Goal: Information Seeking & Learning: Learn about a topic

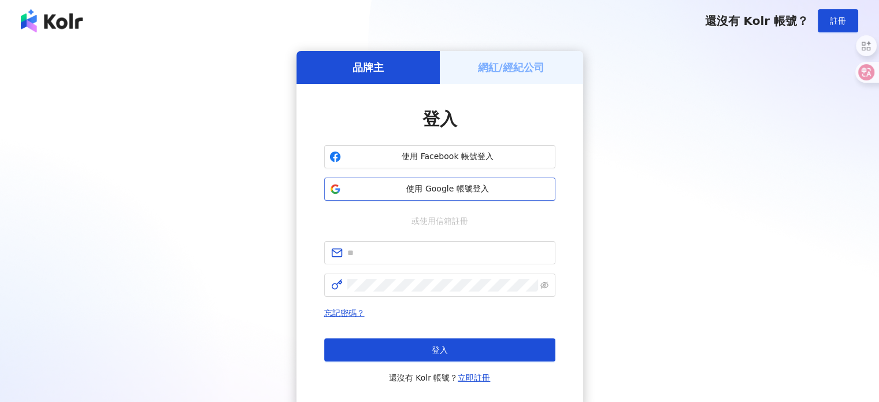
click at [468, 185] on span "使用 Google 帳號登入" at bounding box center [448, 189] width 205 height 12
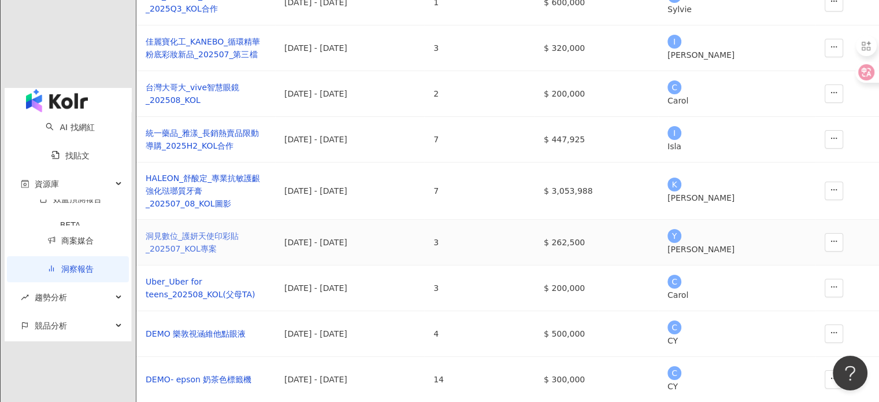
scroll to position [347, 0]
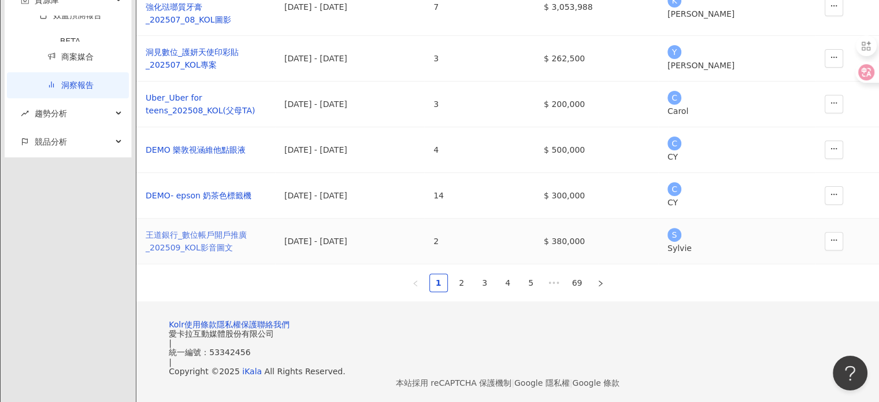
click at [250, 254] on div "王道銀行_數位帳戶開戶推廣_202509_KOL影音圖文" at bounding box center [206, 240] width 120 height 25
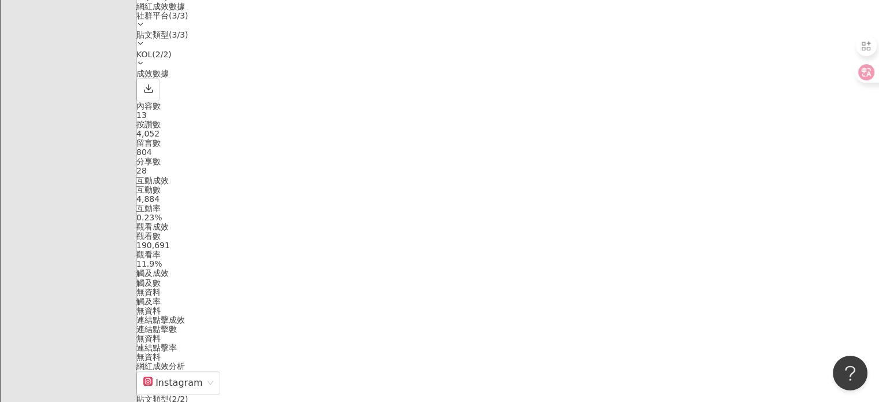
scroll to position [462, 0]
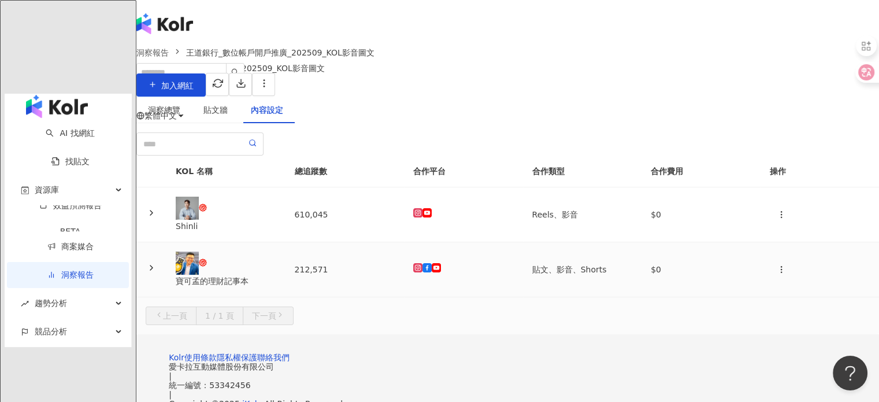
click at [276, 287] on div "寶可孟的理財記事本" at bounding box center [226, 269] width 101 height 36
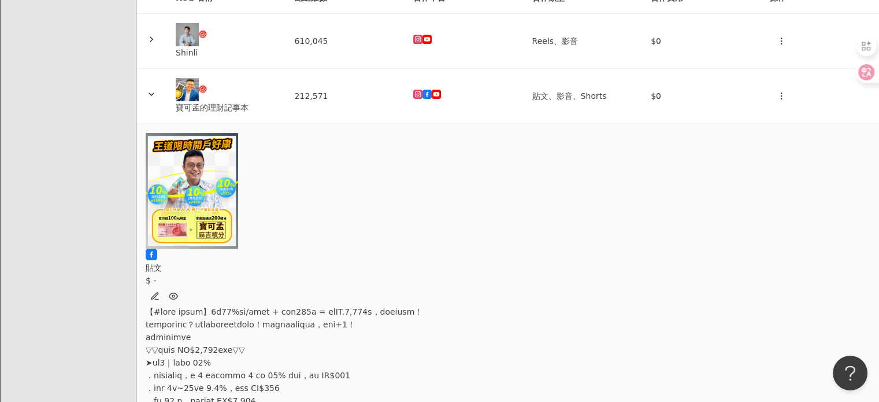
scroll to position [0, 542]
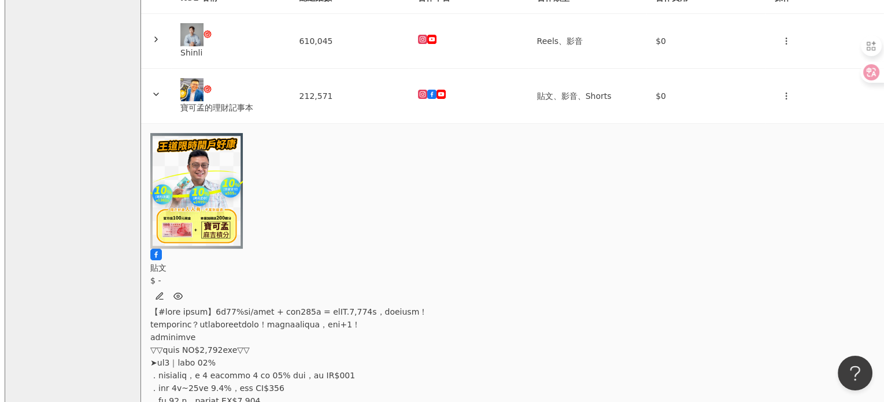
scroll to position [0, 491]
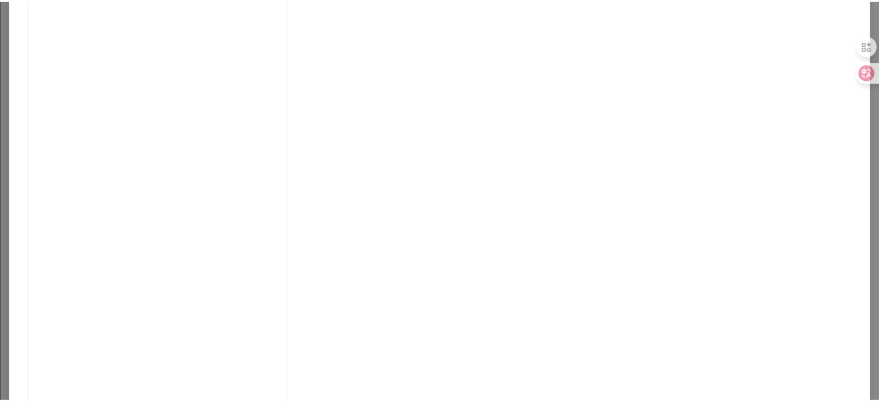
scroll to position [118, 0]
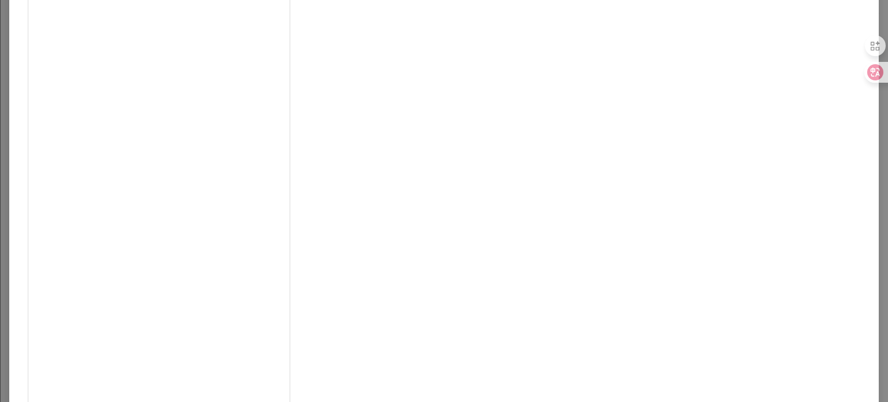
click at [747, 138] on div "寶可孟的理財記事本 2025/9/3 26 查看原始貼文" at bounding box center [444, 201] width 888 height 402
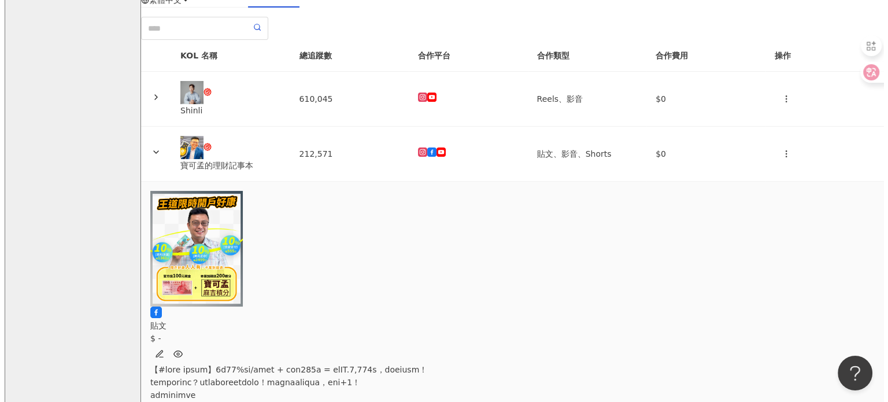
scroll to position [0, 0]
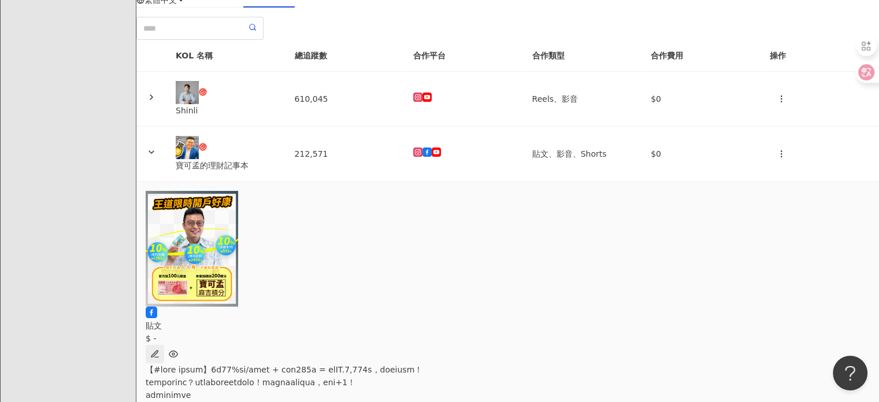
click at [159, 349] on icon "button" at bounding box center [154, 353] width 9 height 9
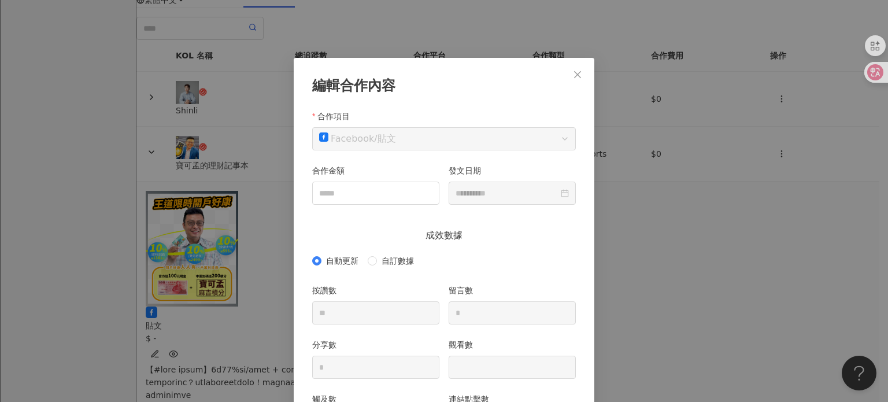
scroll to position [58, 0]
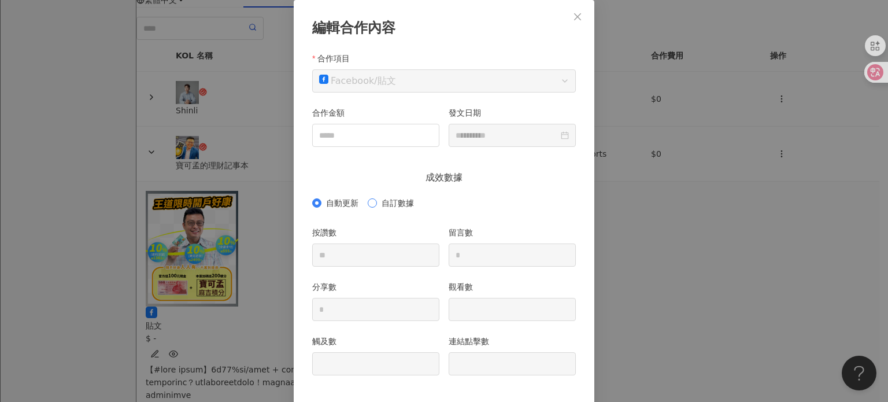
click at [377, 198] on span "自訂數據" at bounding box center [398, 202] width 42 height 13
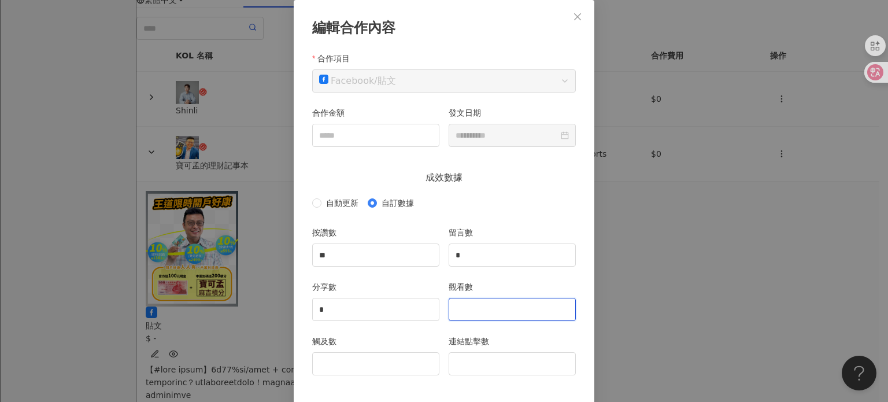
click at [463, 314] on input "觀看數" at bounding box center [512, 309] width 126 height 22
type input "******"
drag, startPoint x: 373, startPoint y: 253, endPoint x: 236, endPoint y: 248, distance: 137.6
click at [242, 251] on div "**********" at bounding box center [444, 201] width 888 height 402
type input "***"
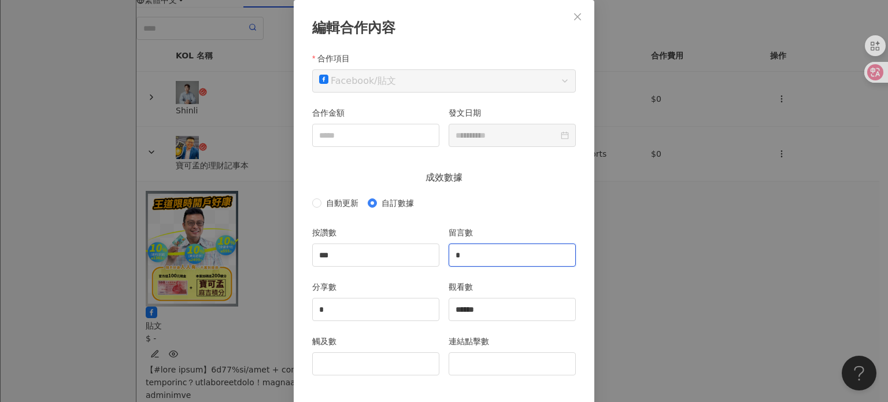
drag, startPoint x: 464, startPoint y: 251, endPoint x: 446, endPoint y: 254, distance: 18.1
click at [449, 254] on input "*" at bounding box center [512, 255] width 126 height 22
click at [365, 313] on input "*" at bounding box center [376, 309] width 126 height 22
type input "**"
drag, startPoint x: 521, startPoint y: 263, endPoint x: 469, endPoint y: 256, distance: 51.9
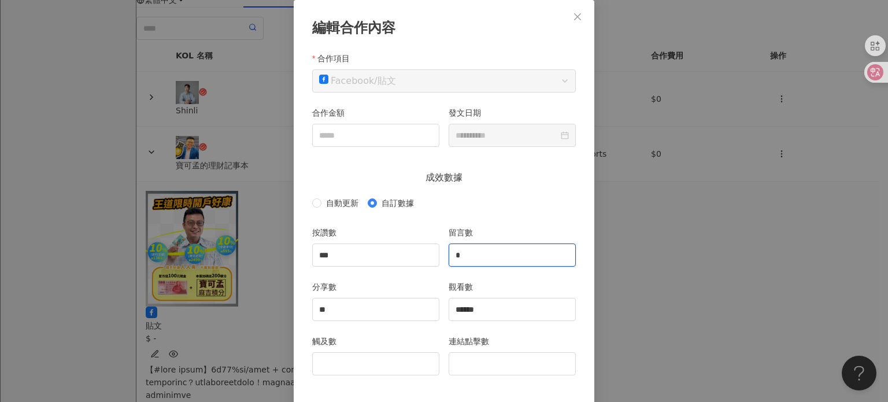
click at [469, 256] on input "*" at bounding box center [512, 255] width 126 height 22
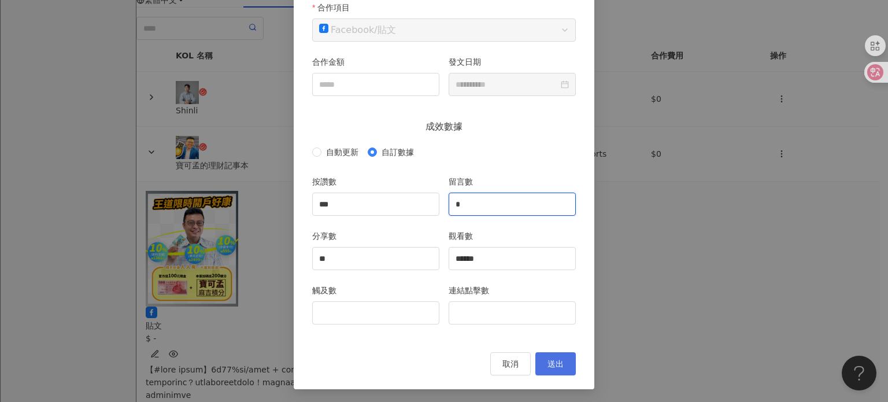
type input "*"
click at [557, 365] on span "送出" at bounding box center [555, 363] width 16 height 9
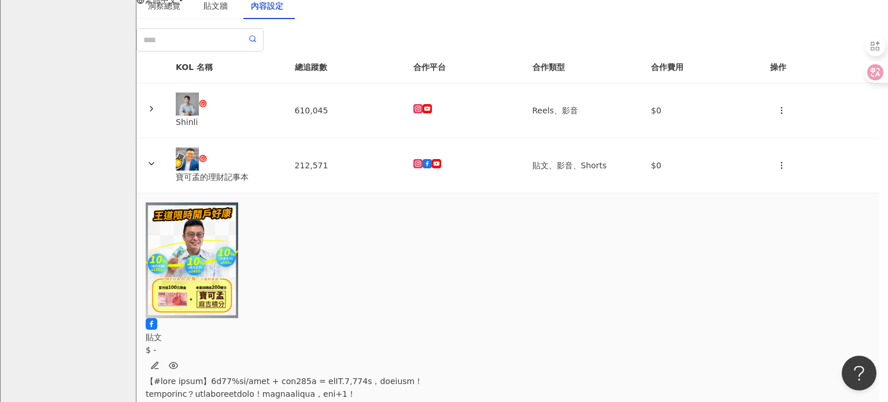
type input "***"
type input "*"
type input "**"
type input "******"
type input "**********"
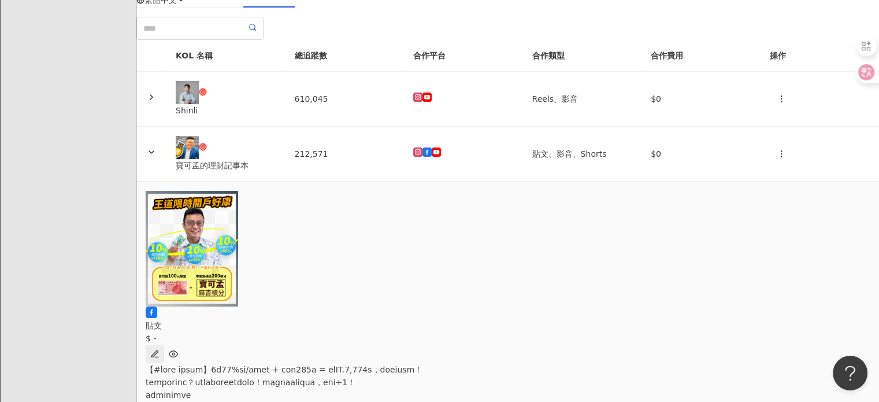
click at [159, 349] on icon "button" at bounding box center [154, 353] width 9 height 9
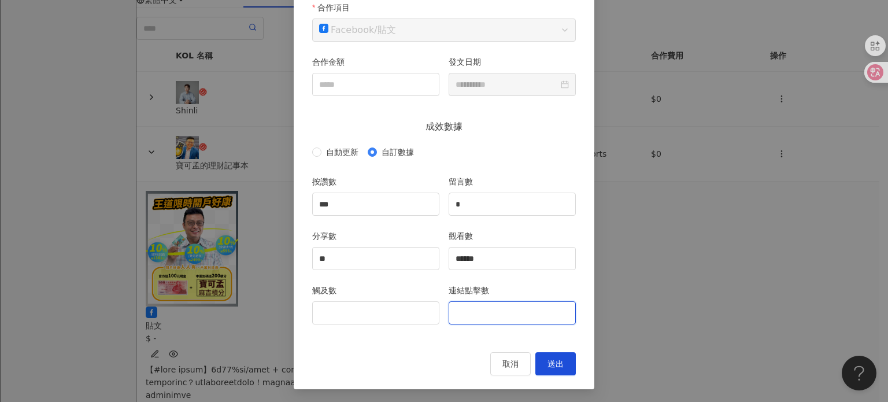
click at [468, 316] on input "連結點擊數" at bounding box center [512, 313] width 126 height 22
type input "****"
click at [541, 361] on button "送出" at bounding box center [555, 363] width 40 height 23
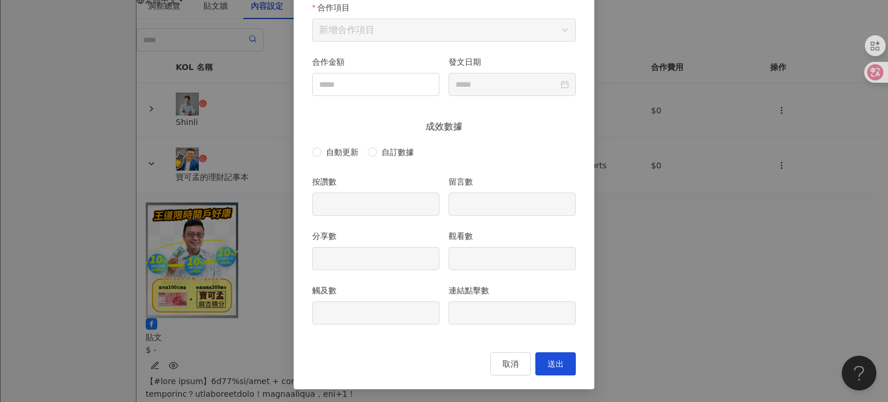
type input "***"
type input "*"
type input "**"
type input "******"
type input "****"
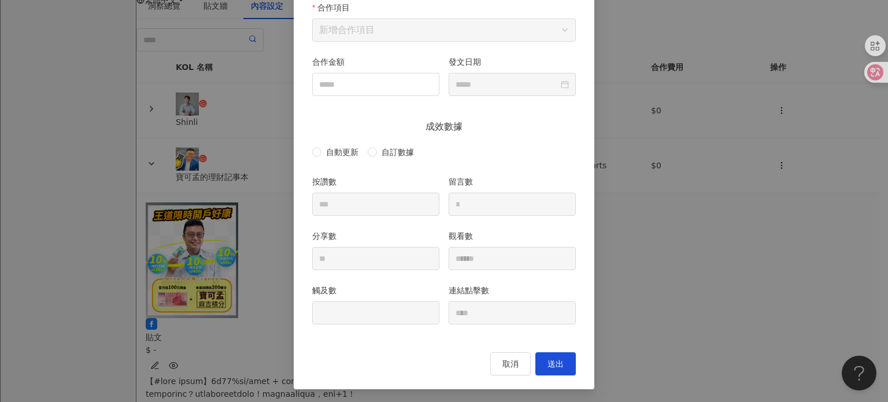
type input "**********"
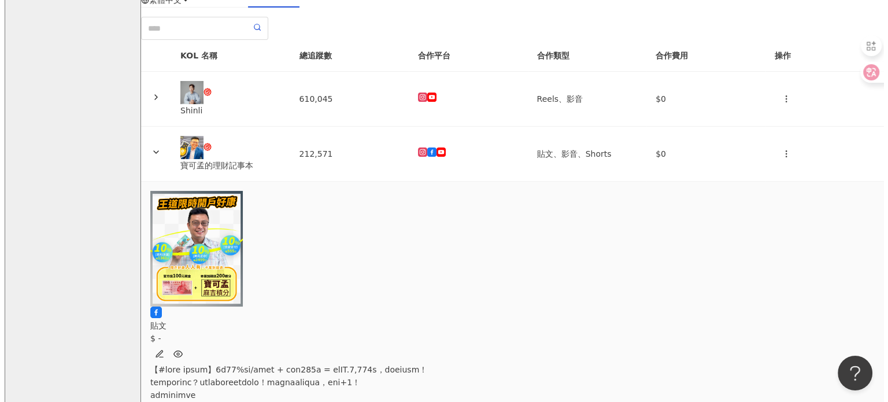
scroll to position [0, 0]
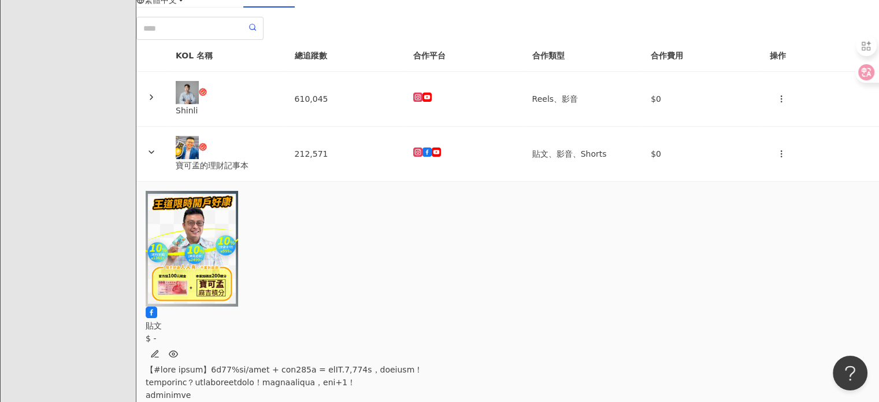
click at [238, 270] on img at bounding box center [192, 249] width 92 height 116
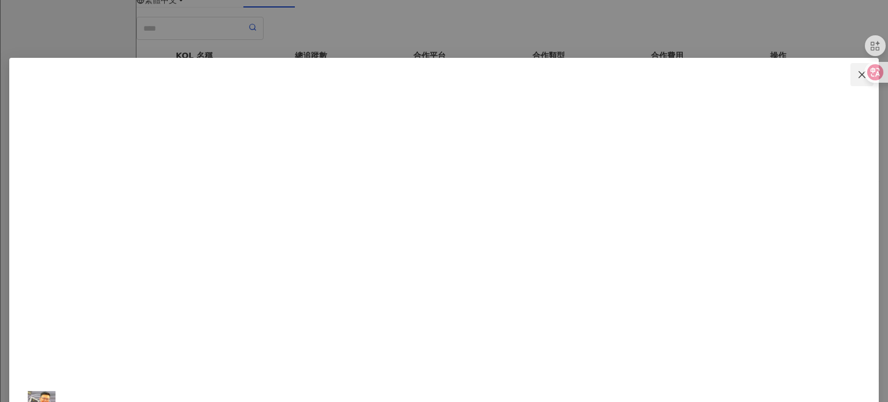
click at [850, 64] on button "Close" at bounding box center [861, 74] width 23 height 23
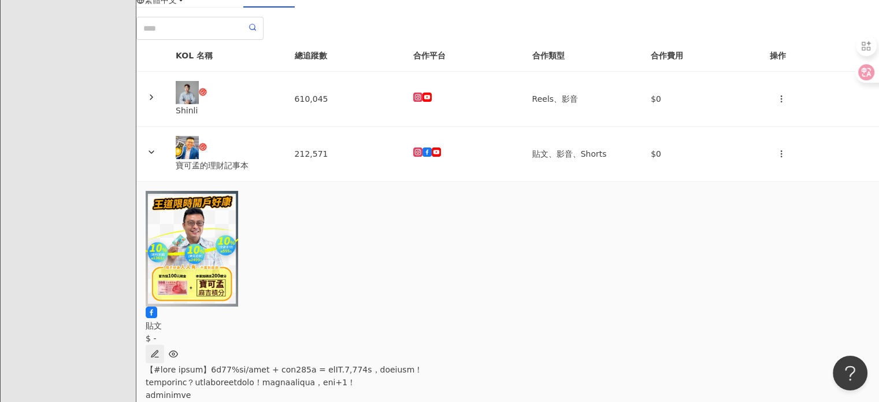
click at [159, 349] on icon "button" at bounding box center [154, 353] width 9 height 9
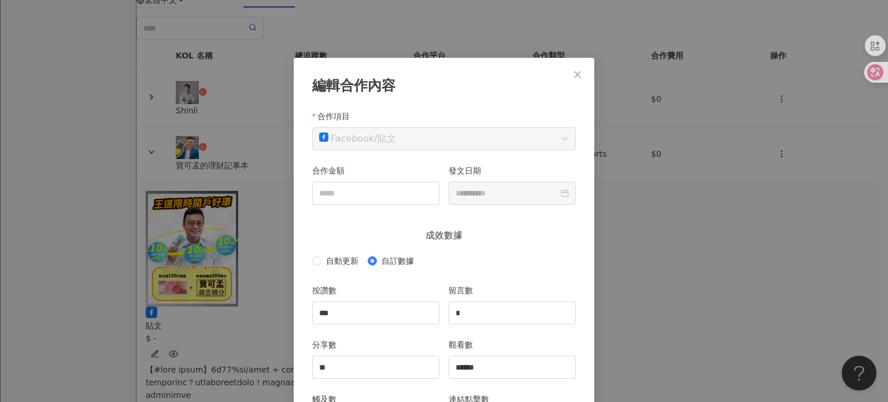
scroll to position [58, 0]
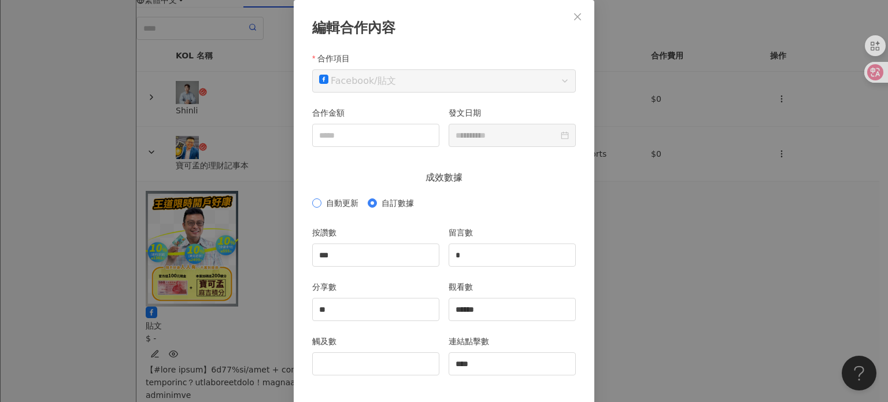
click at [321, 202] on span "自動更新" at bounding box center [342, 202] width 42 height 13
click at [596, 159] on div "**********" at bounding box center [444, 201] width 888 height 402
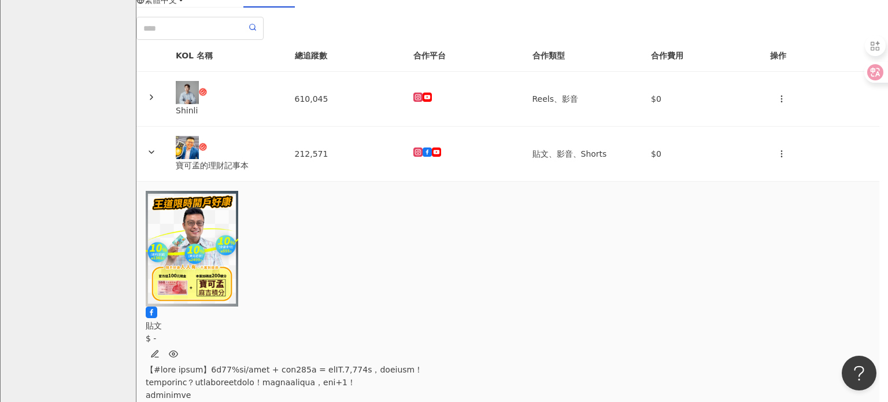
scroll to position [0, 0]
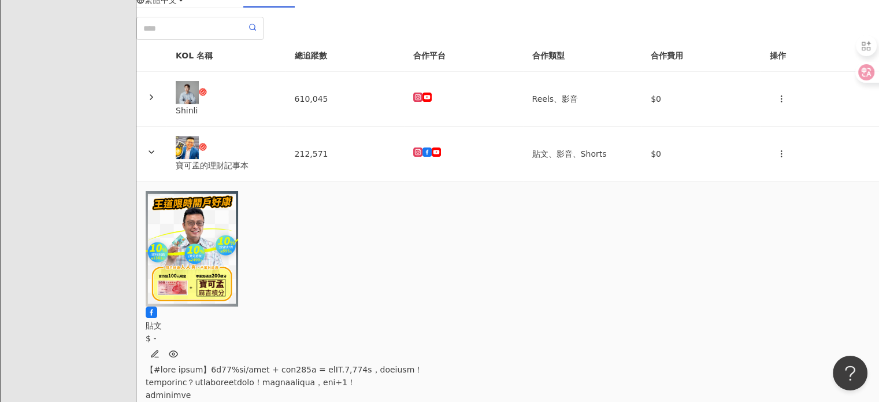
click at [238, 275] on img at bounding box center [192, 249] width 92 height 116
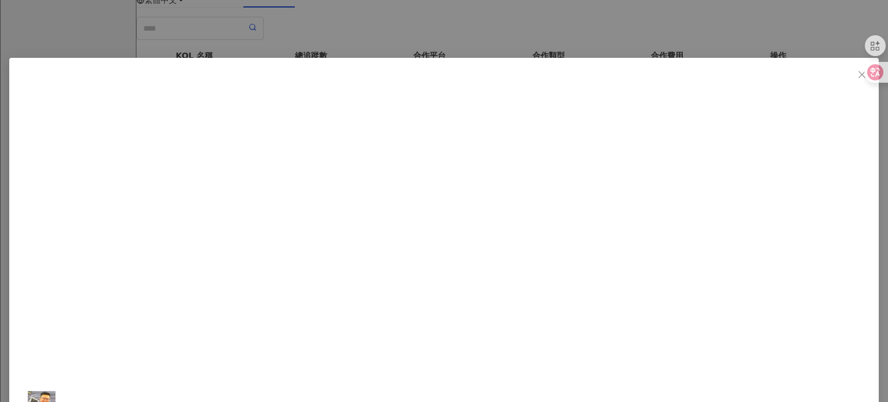
scroll to position [231, 0]
click at [755, 57] on div "寶可孟的理財記事本 2025/9/6 26 2 1 查看原始貼文" at bounding box center [444, 201] width 888 height 402
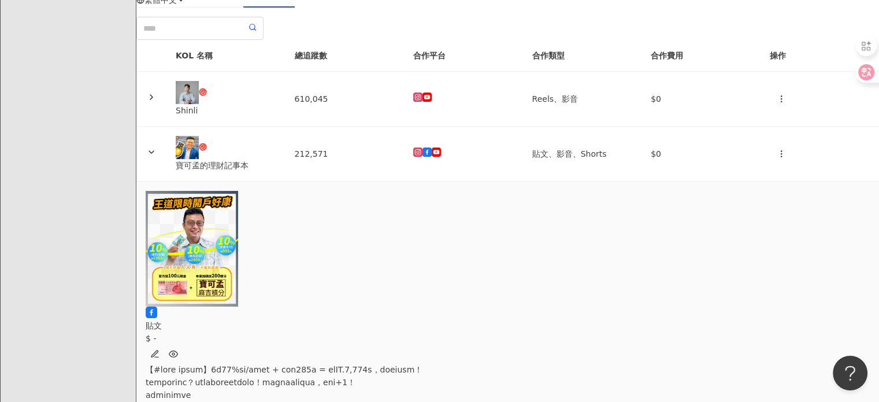
click at [158, 350] on icon "button" at bounding box center [154, 353] width 6 height 6
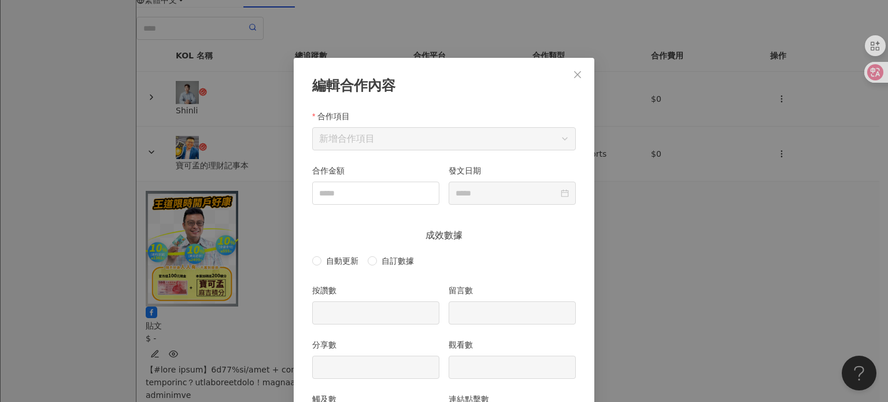
scroll to position [58, 0]
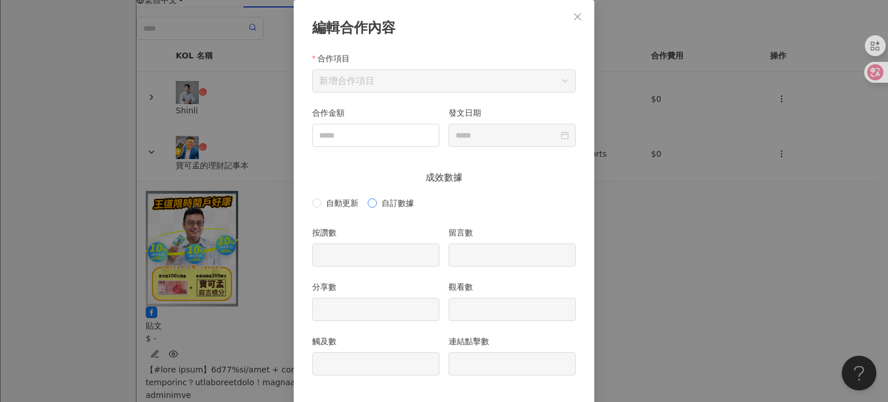
click at [377, 206] on span "自訂數據" at bounding box center [398, 202] width 42 height 13
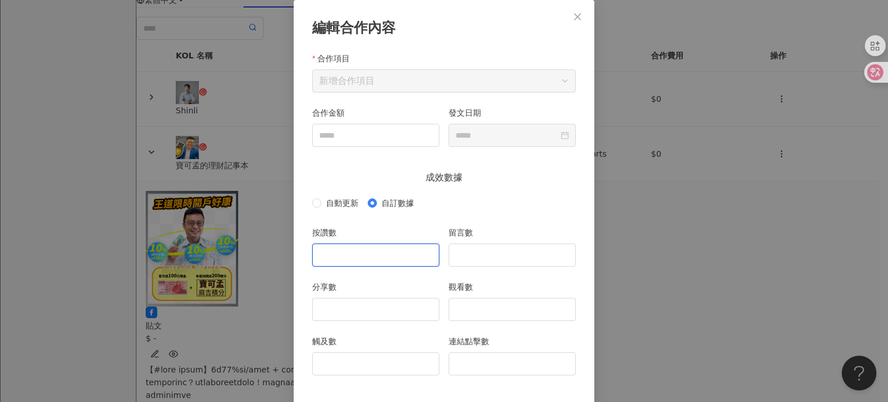
click at [383, 261] on input "按讚數" at bounding box center [376, 255] width 126 height 22
type input "**"
click at [366, 309] on input "分享數" at bounding box center [376, 309] width 126 height 22
type input "*"
click at [542, 254] on input "留言數" at bounding box center [512, 255] width 126 height 22
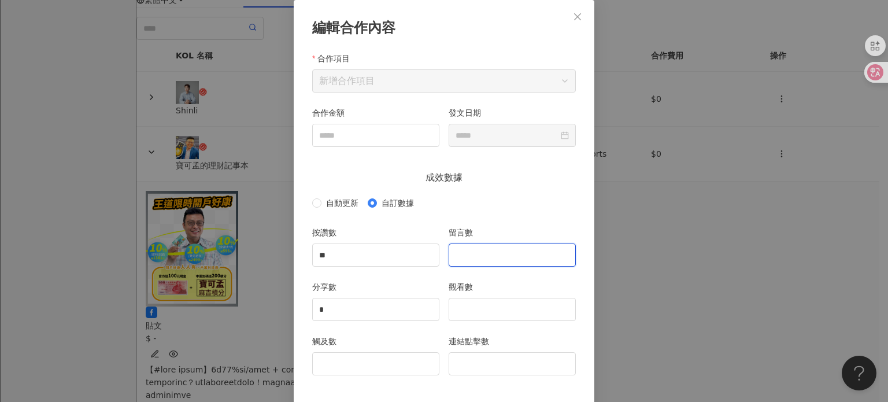
type input "*"
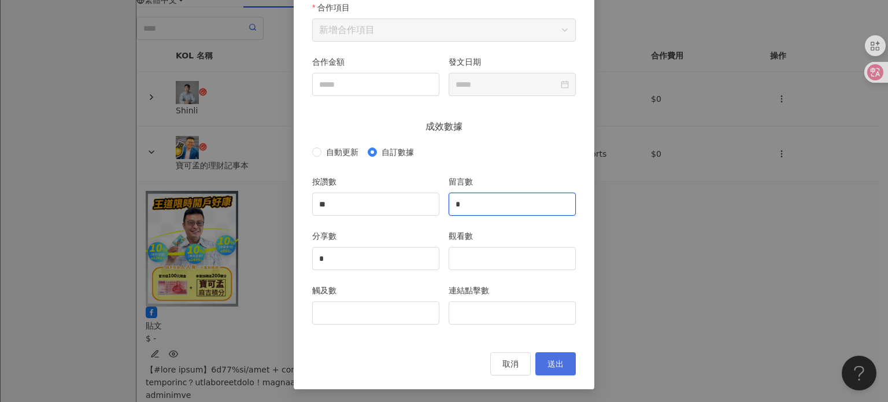
type input "*"
click at [550, 355] on button "送出" at bounding box center [555, 363] width 40 height 23
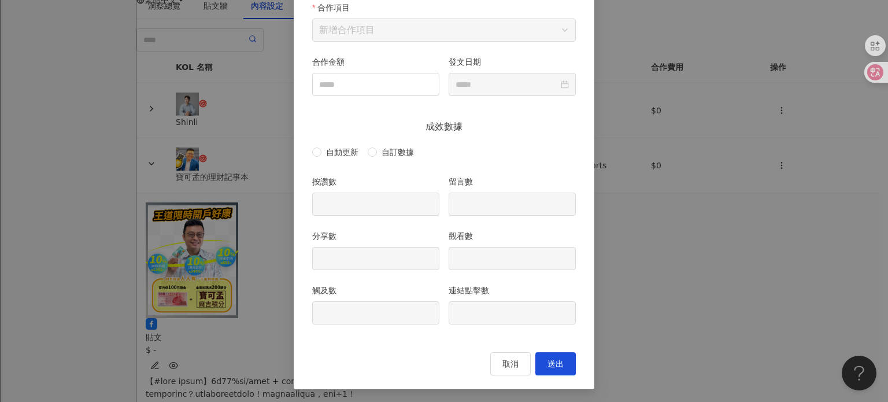
type input "**"
type input "*"
type input "**********"
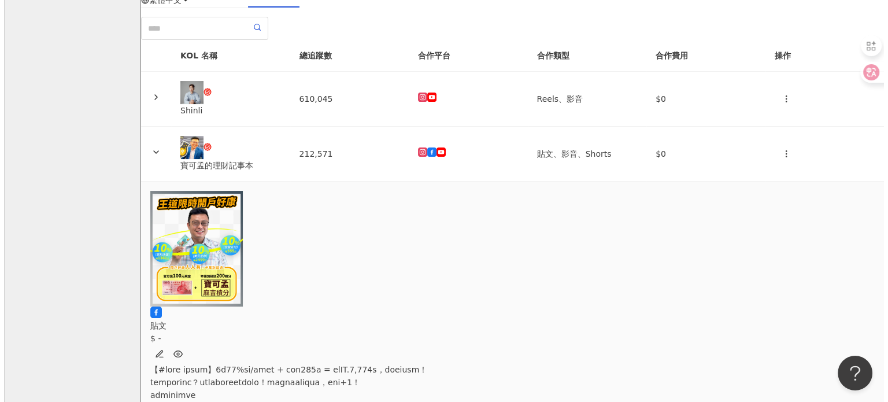
scroll to position [0, 1505]
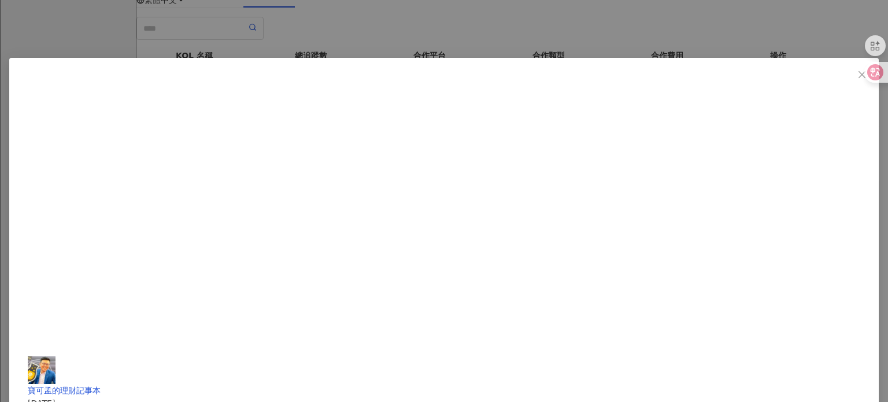
click at [850, 68] on button "Close" at bounding box center [861, 74] width 23 height 23
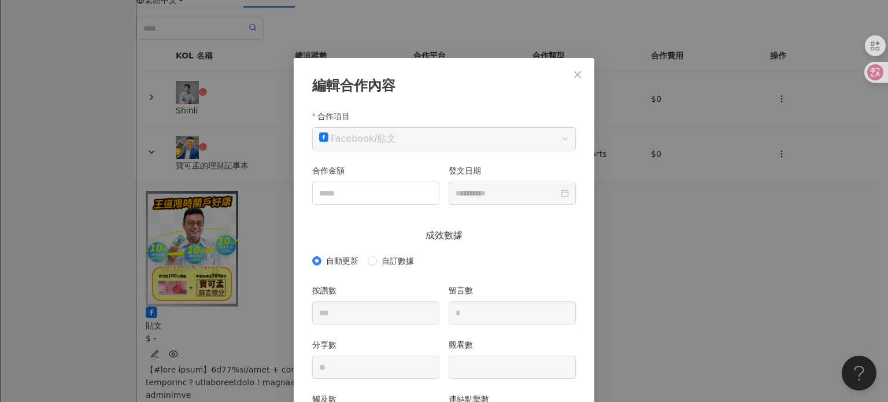
scroll to position [58, 0]
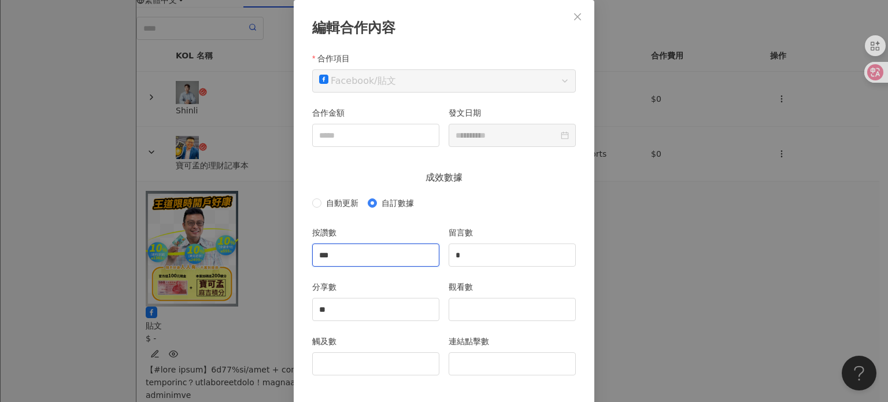
drag, startPoint x: 303, startPoint y: 244, endPoint x: 295, endPoint y: 240, distance: 9.8
click at [297, 243] on div "**********" at bounding box center [444, 220] width 300 height 440
type input "***"
drag, startPoint x: 266, startPoint y: 296, endPoint x: 244, endPoint y: 236, distance: 64.0
click at [236, 288] on div "**********" at bounding box center [444, 201] width 888 height 402
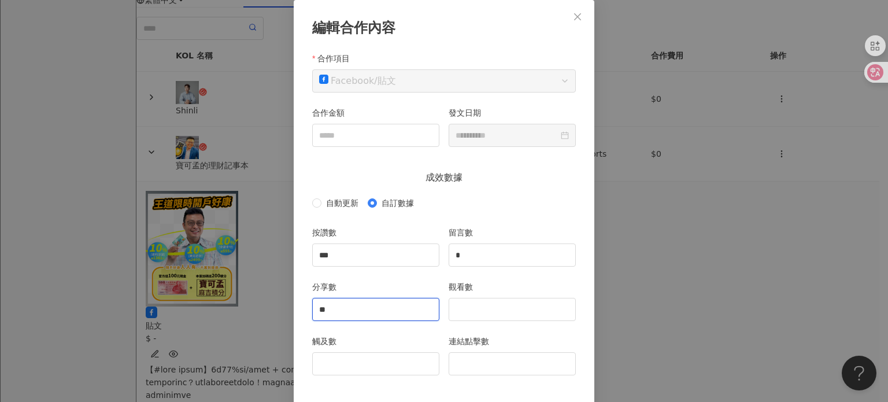
type input "**"
click at [514, 299] on input "觀看數" at bounding box center [512, 309] width 126 height 22
type input "******"
click at [516, 366] on input "連結點擊數" at bounding box center [512, 364] width 126 height 22
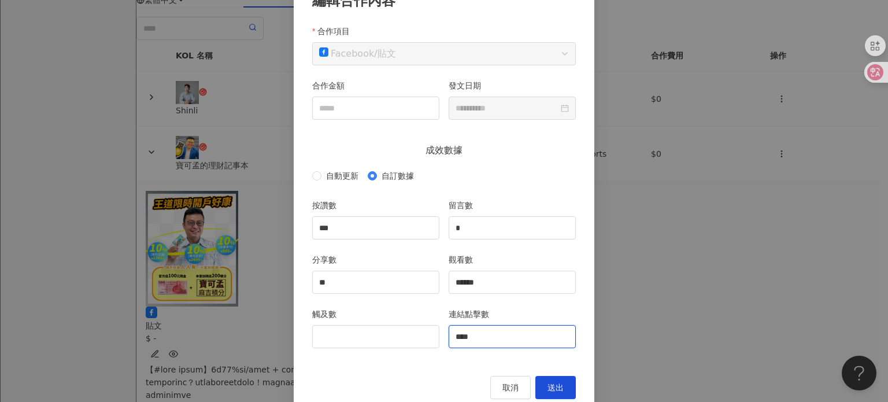
scroll to position [109, 0]
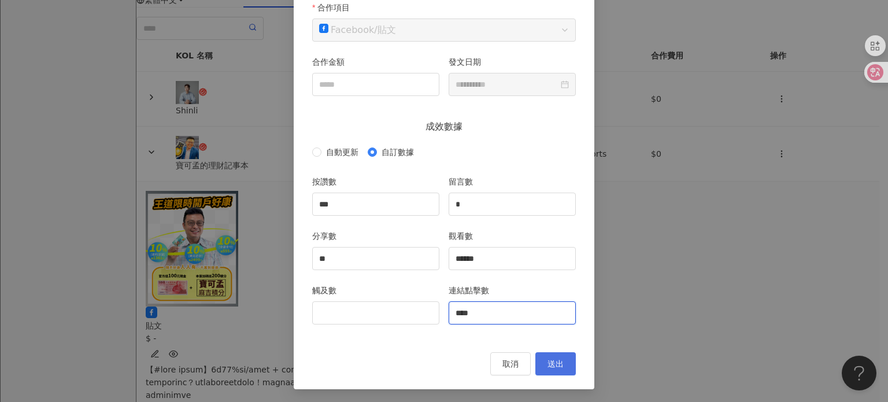
type input "****"
click at [558, 359] on span "送出" at bounding box center [555, 363] width 16 height 9
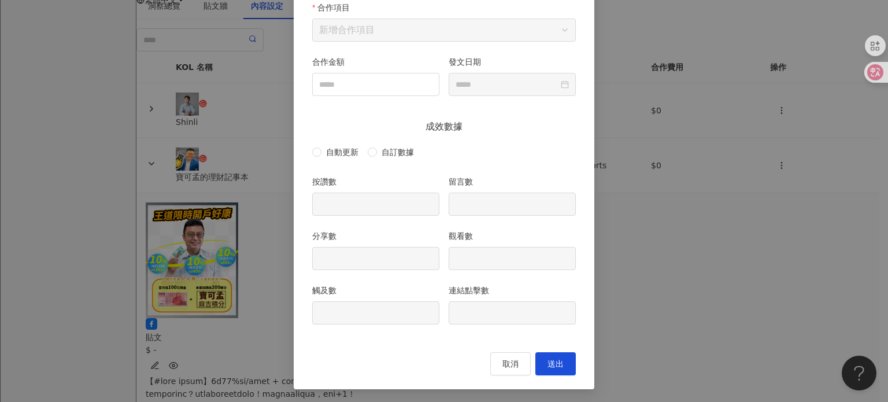
type input "***"
type input "*"
type input "**"
type input "******"
type input "****"
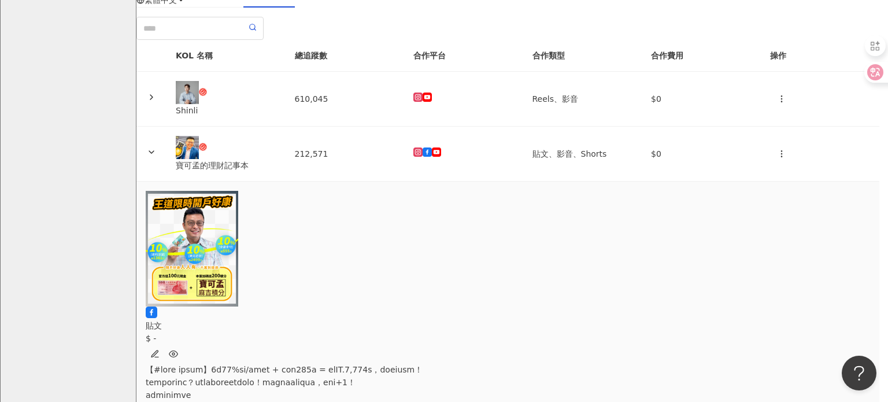
type input "**********"
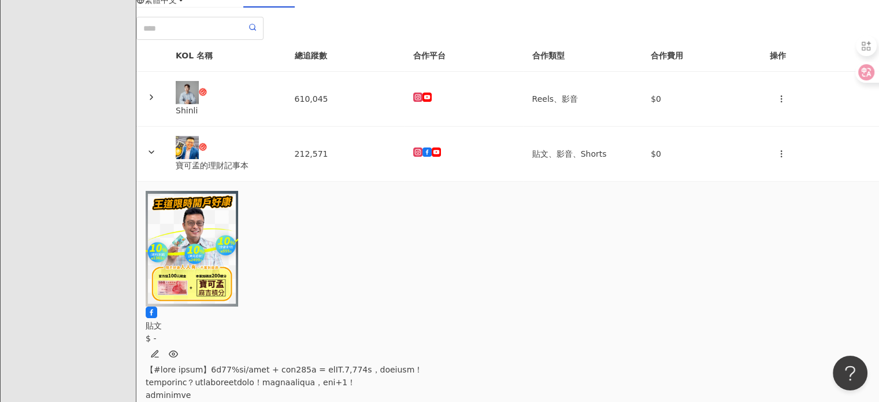
scroll to position [0, 963]
drag, startPoint x: 421, startPoint y: 365, endPoint x: 394, endPoint y: 369, distance: 27.0
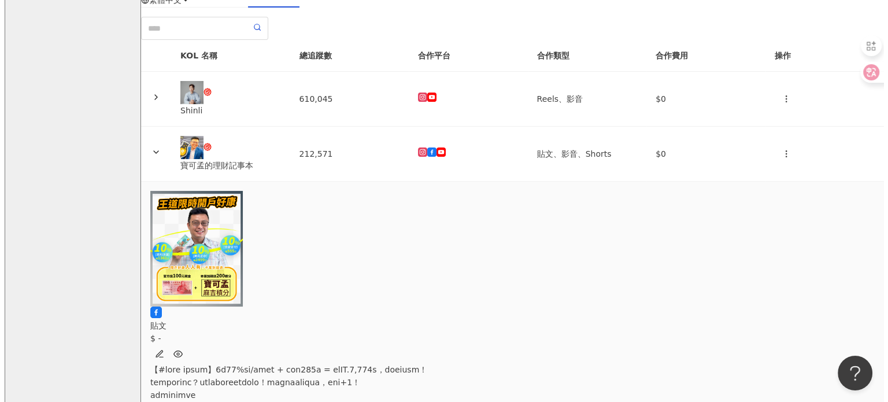
scroll to position [0, 2039]
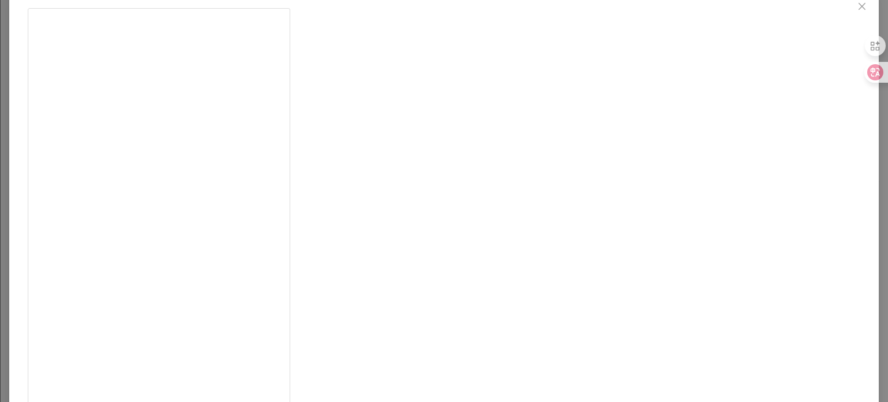
scroll to position [118, 0]
click at [770, 143] on div "寶可孟的理財記事本 2025/9/1 17 查看原始貼文" at bounding box center [444, 201] width 888 height 402
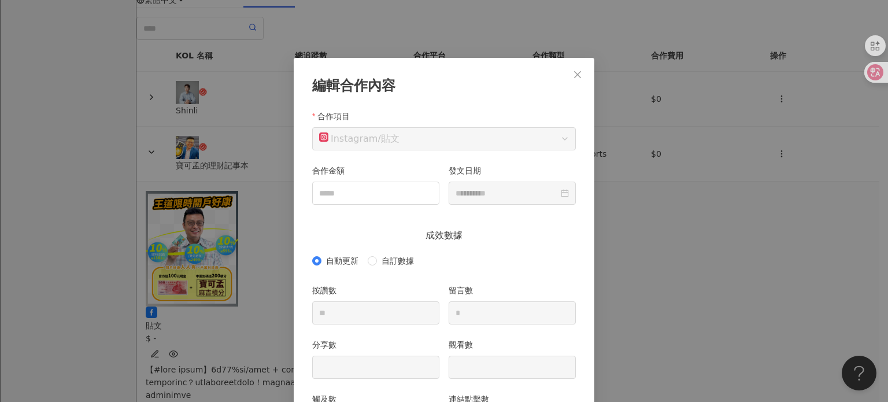
scroll to position [58, 0]
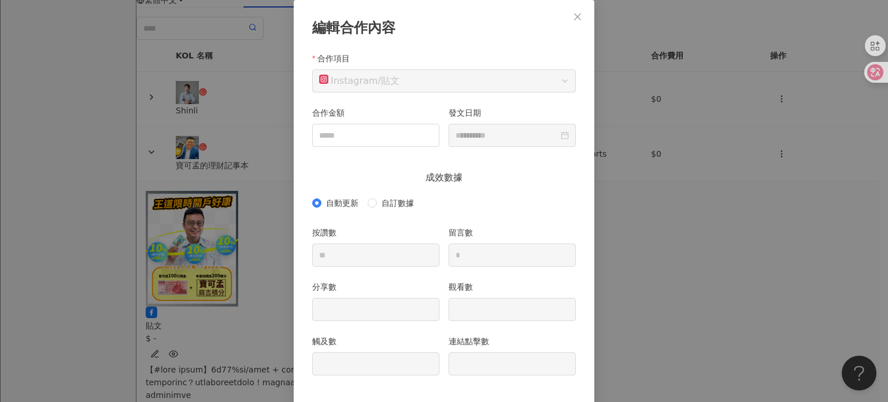
click at [620, 148] on div "**********" at bounding box center [444, 201] width 888 height 402
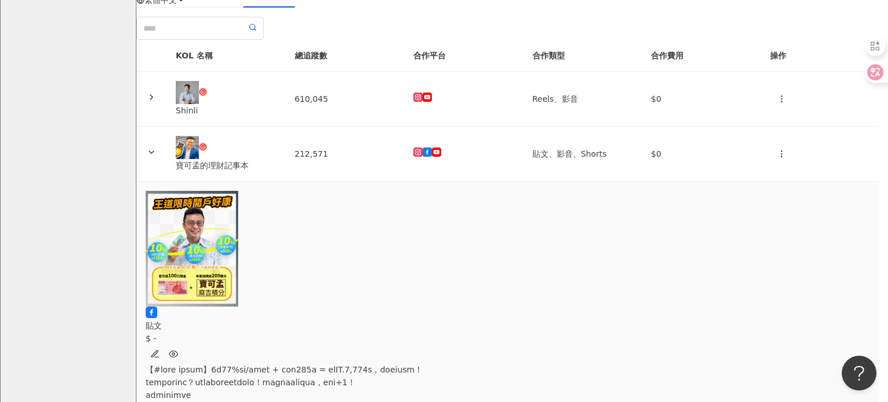
scroll to position [0, 0]
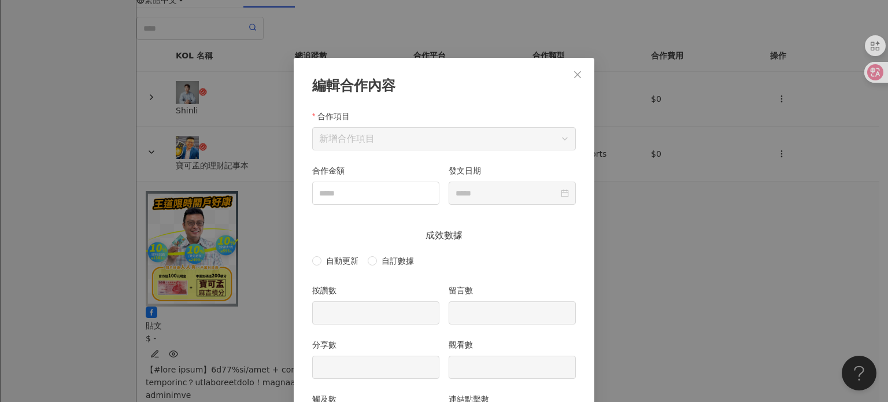
scroll to position [58, 0]
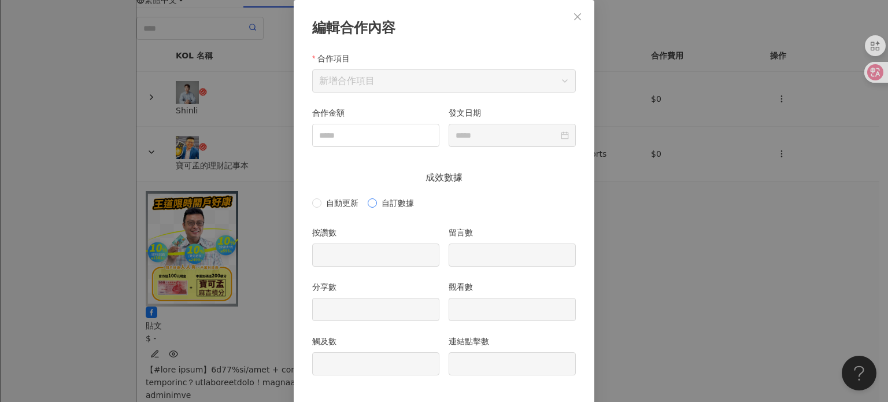
click at [377, 198] on span "自訂數據" at bounding box center [398, 202] width 42 height 13
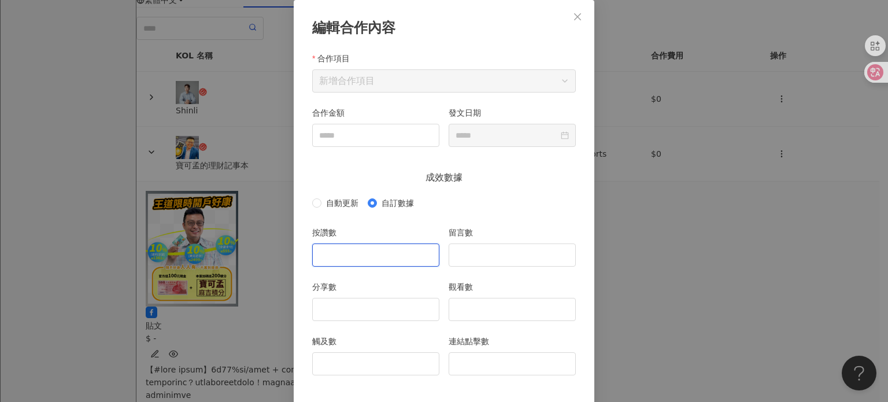
click at [357, 262] on input "按讚數" at bounding box center [376, 255] width 126 height 22
type input "**"
click at [356, 377] on div "觸及數" at bounding box center [375, 362] width 136 height 54
click at [347, 368] on input "觸及數" at bounding box center [376, 364] width 126 height 22
type input "****"
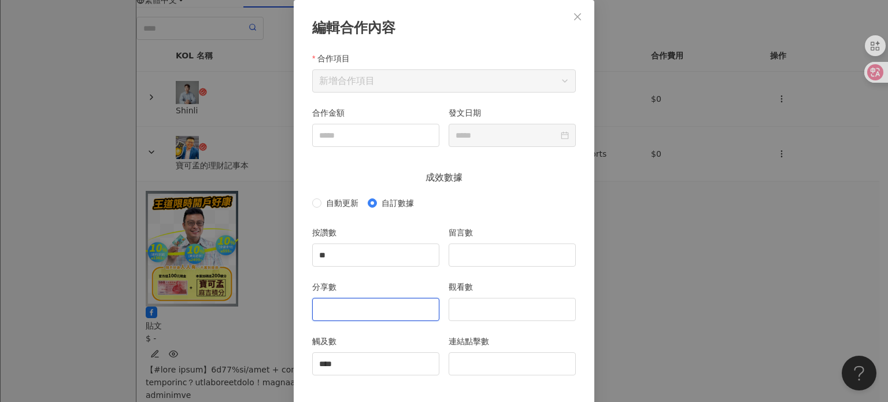
click at [393, 308] on input "分享數" at bounding box center [376, 309] width 126 height 22
type input "*"
click at [465, 256] on input "留言數" at bounding box center [512, 255] width 126 height 22
type input "*"
click at [461, 305] on input "觀看數" at bounding box center [512, 309] width 126 height 22
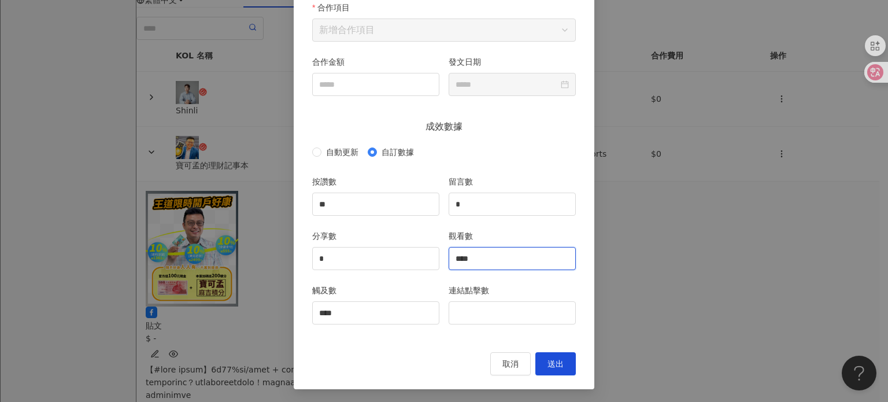
scroll to position [109, 0]
type input "****"
click at [547, 360] on span "送出" at bounding box center [555, 363] width 16 height 9
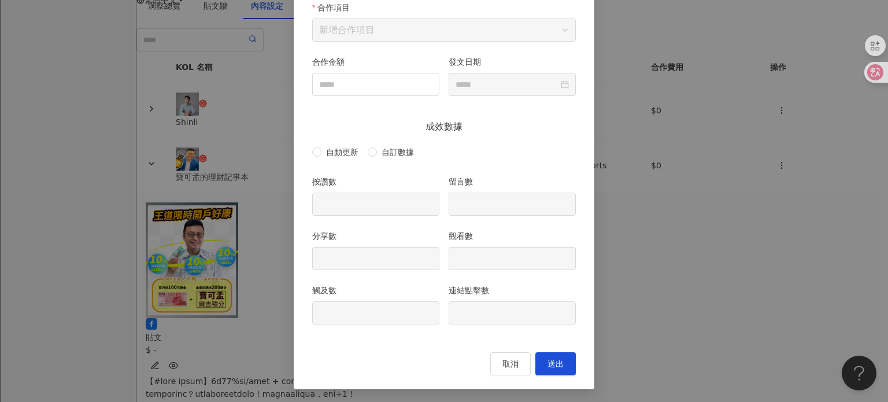
type input "**"
type input "*"
type input "****"
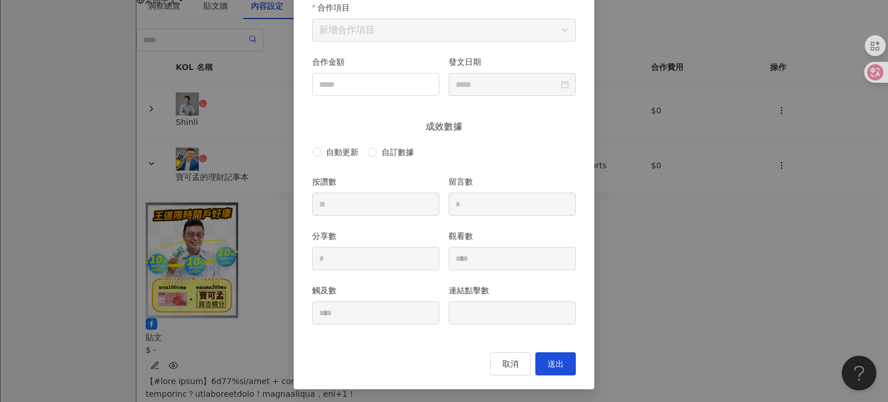
type input "**********"
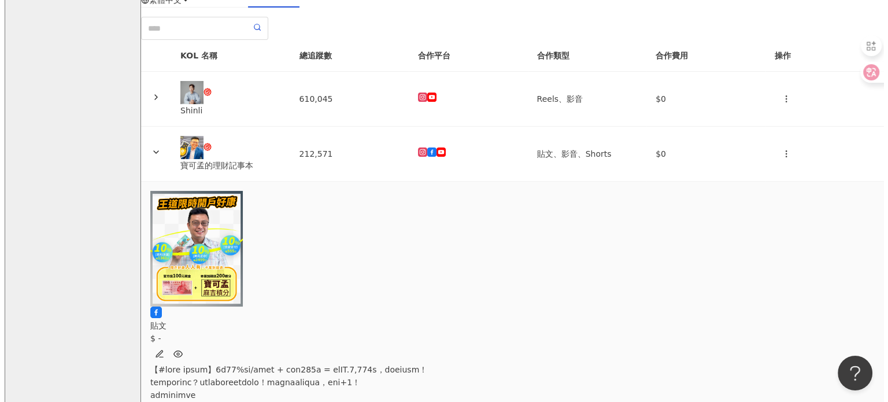
scroll to position [0, 2135]
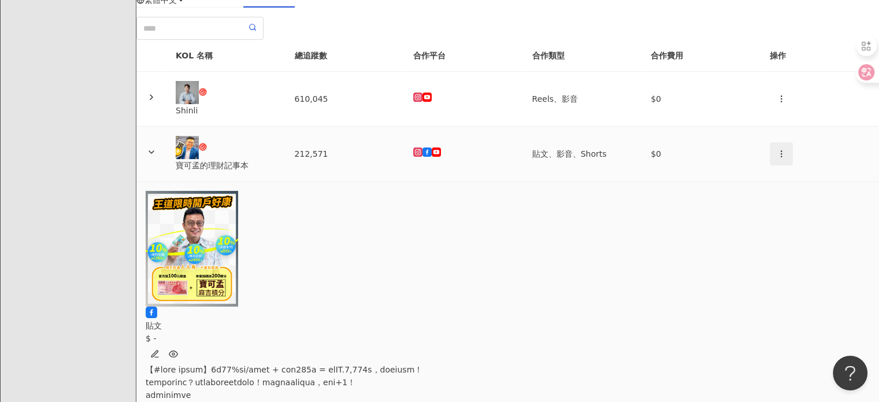
click at [770, 165] on button "button" at bounding box center [781, 153] width 23 height 23
click at [765, 208] on li "新增內容" at bounding box center [762, 218] width 54 height 23
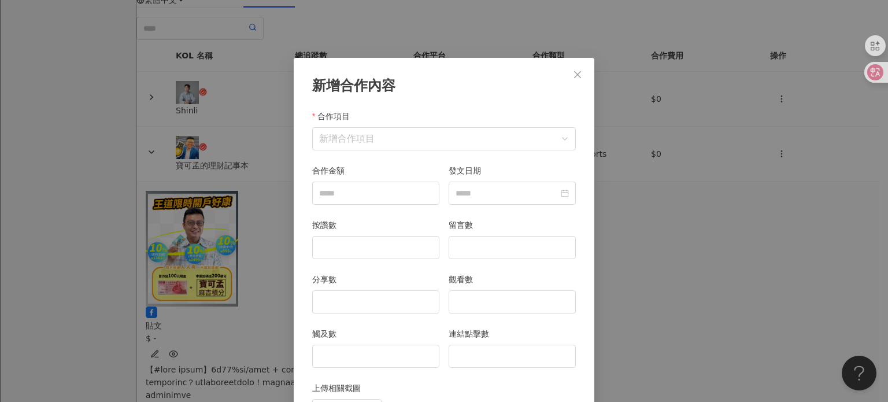
scroll to position [58, 0]
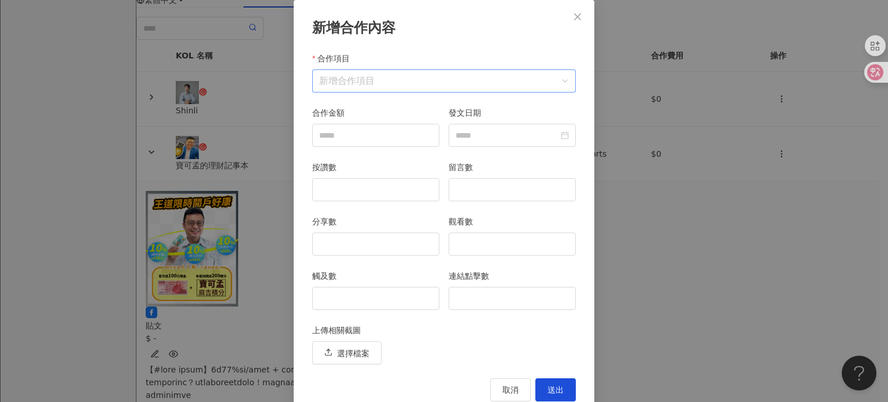
click at [335, 87] on input "合作項目" at bounding box center [444, 81] width 250 height 22
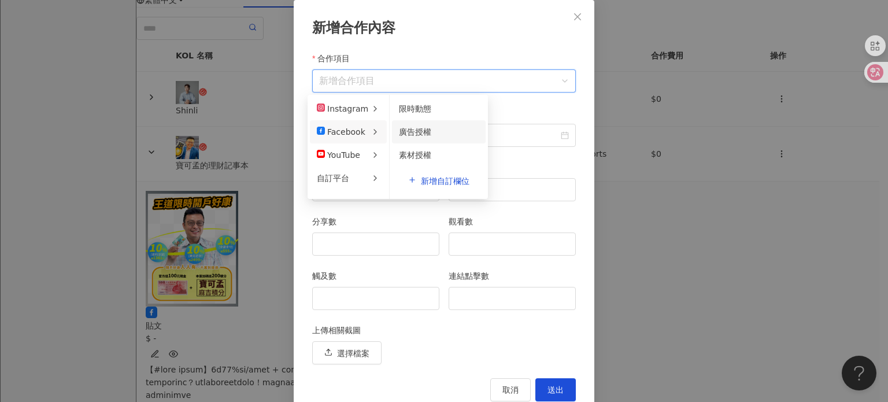
click at [392, 127] on li "廣告授權" at bounding box center [439, 131] width 94 height 23
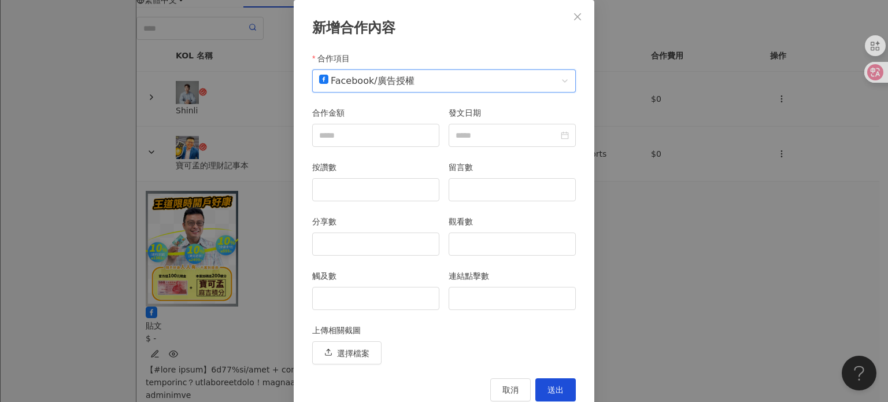
click at [354, 79] on div "Facebook" at bounding box center [346, 81] width 55 height 22
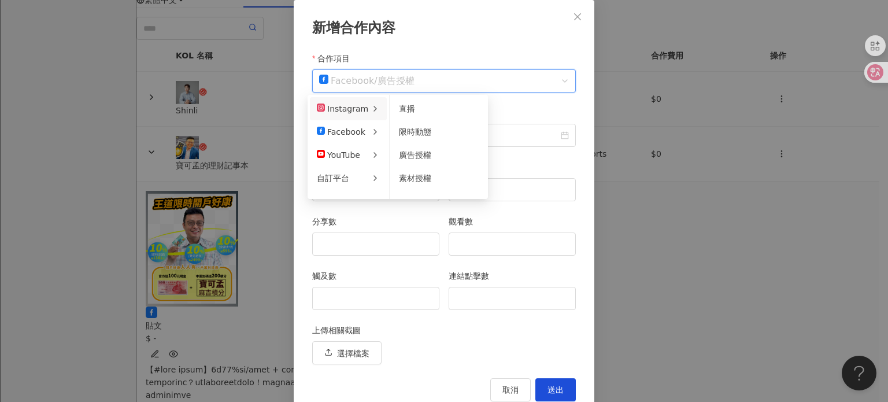
click at [351, 109] on div "Instagram" at bounding box center [342, 108] width 51 height 13
click at [400, 116] on li "限時動態" at bounding box center [439, 108] width 94 height 23
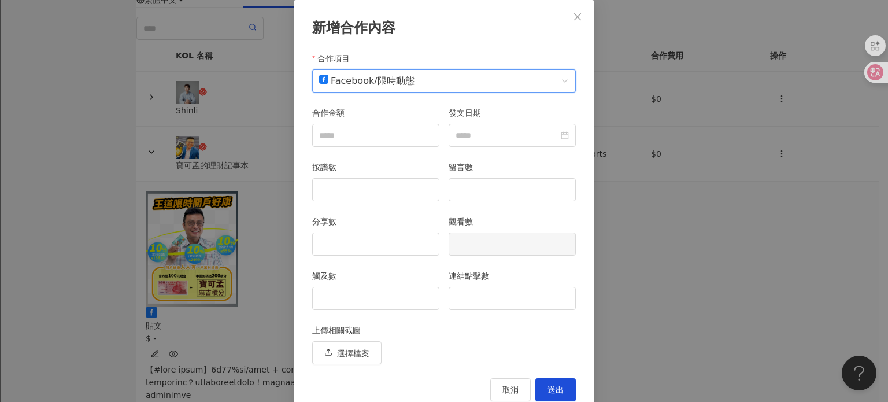
click at [350, 76] on div "Facebook" at bounding box center [346, 81] width 55 height 22
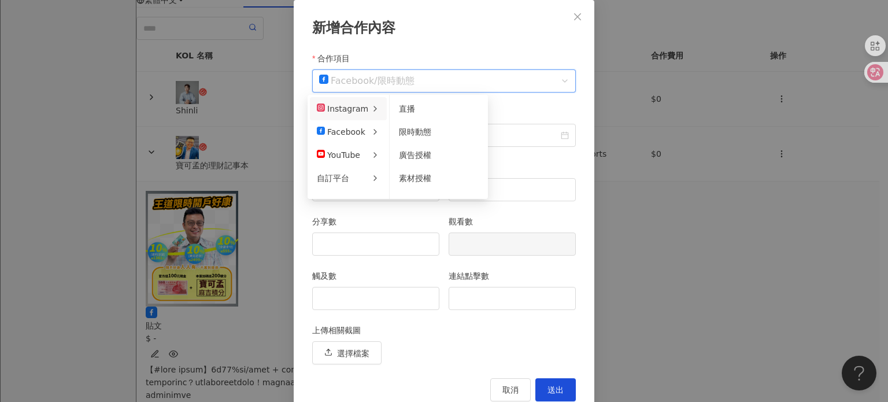
click at [342, 110] on div "Instagram" at bounding box center [342, 108] width 51 height 13
click at [428, 131] on div "限時動態" at bounding box center [439, 131] width 80 height 13
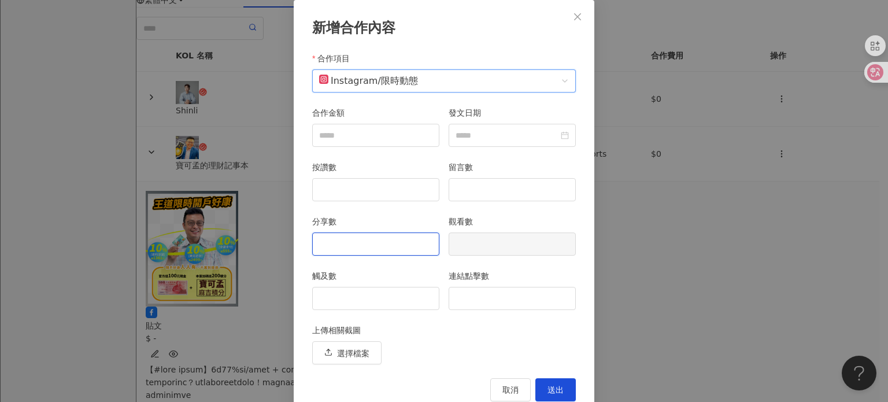
click at [376, 244] on input "分享數" at bounding box center [376, 244] width 126 height 22
click at [362, 300] on input "觸及數" at bounding box center [376, 298] width 126 height 22
type input "***"
click at [564, 384] on button "送出" at bounding box center [555, 389] width 40 height 23
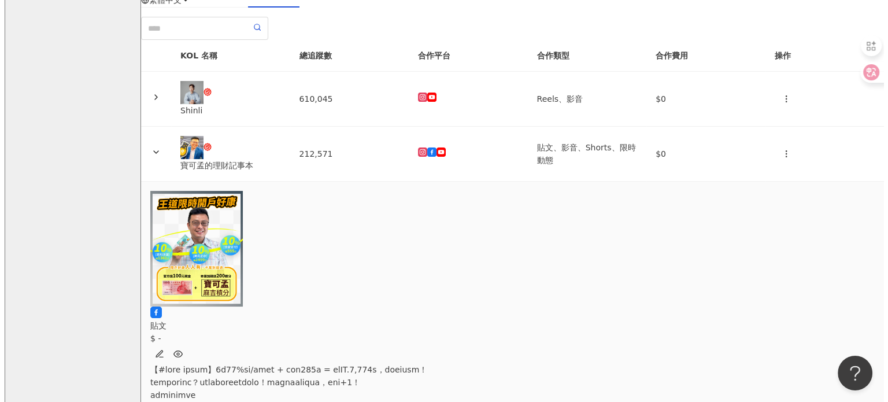
scroll to position [0, 0]
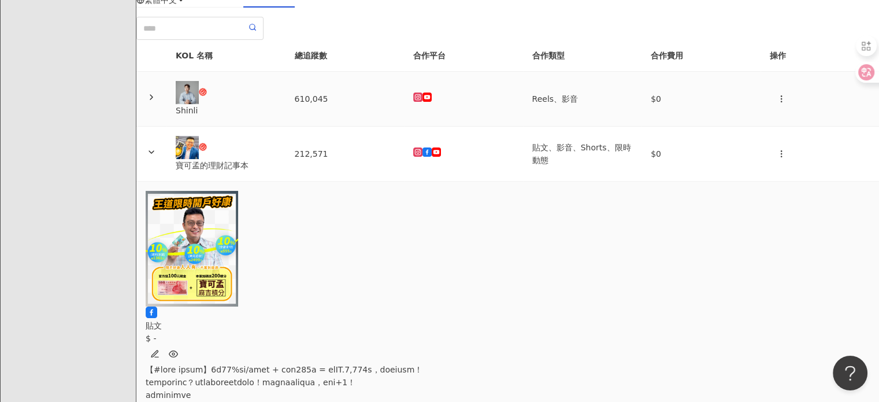
click at [276, 117] on div "Shinli" at bounding box center [226, 99] width 101 height 36
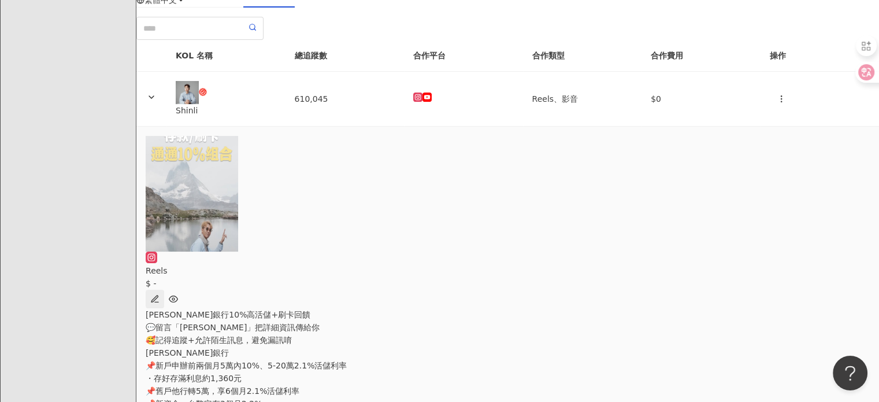
click at [164, 290] on button "button" at bounding box center [155, 299] width 18 height 18
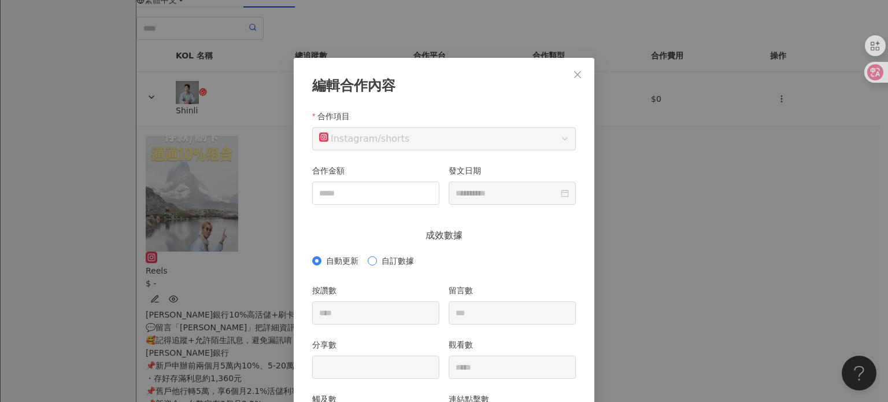
scroll to position [58, 0]
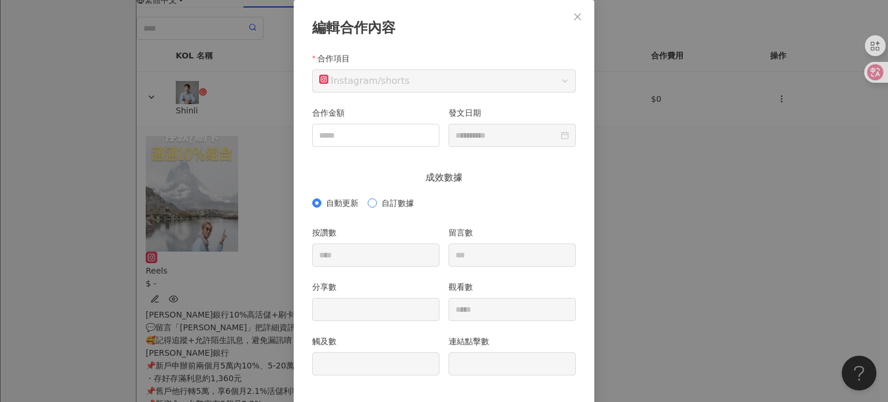
click at [377, 202] on span "自訂數據" at bounding box center [398, 202] width 42 height 13
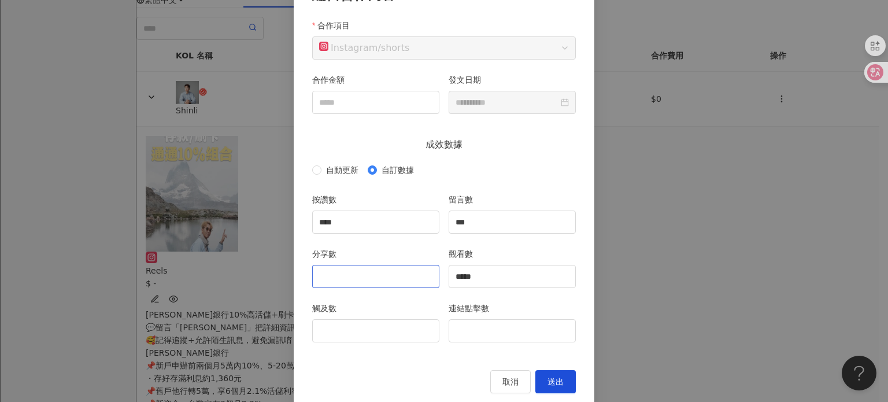
scroll to position [109, 0]
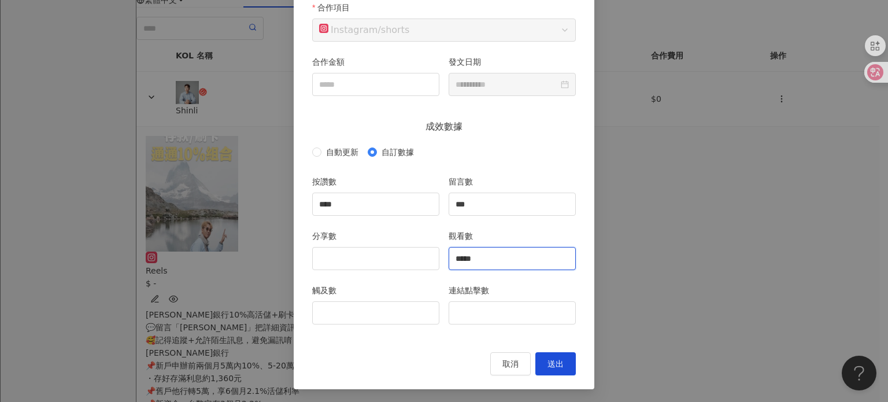
drag, startPoint x: 494, startPoint y: 258, endPoint x: 414, endPoint y: 242, distance: 80.8
click at [411, 248] on div "分享數 觀看數 *****" at bounding box center [443, 256] width 273 height 54
click at [469, 258] on input "******" at bounding box center [512, 258] width 126 height 22
type input "*****"
click at [372, 253] on input "分享數" at bounding box center [376, 258] width 126 height 22
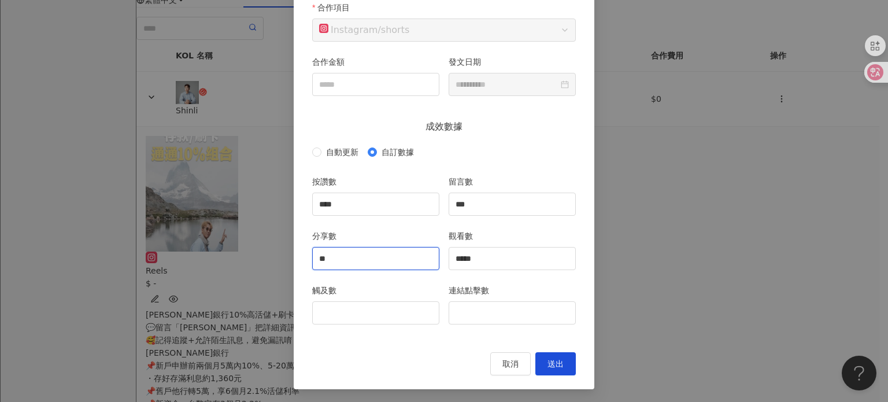
type input "**"
click at [552, 361] on span "送出" at bounding box center [555, 363] width 16 height 9
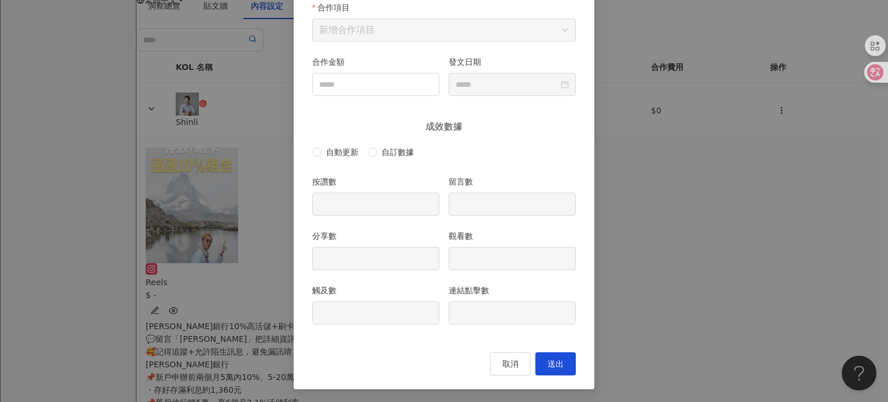
type input "****"
type input "***"
type input "**"
type input "*****"
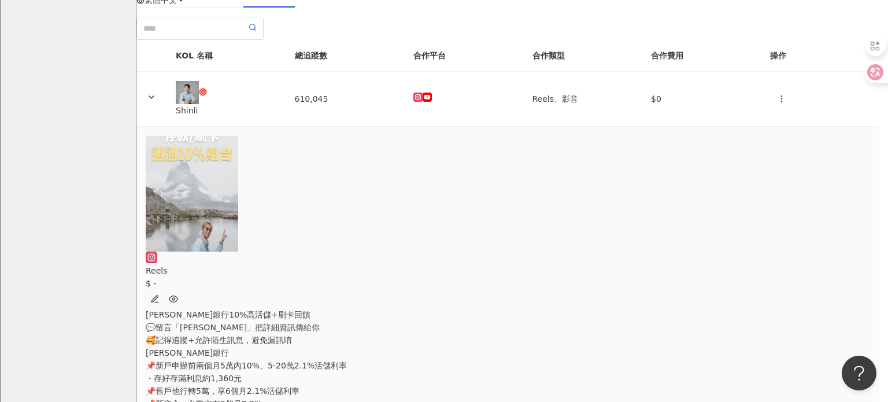
type input "**********"
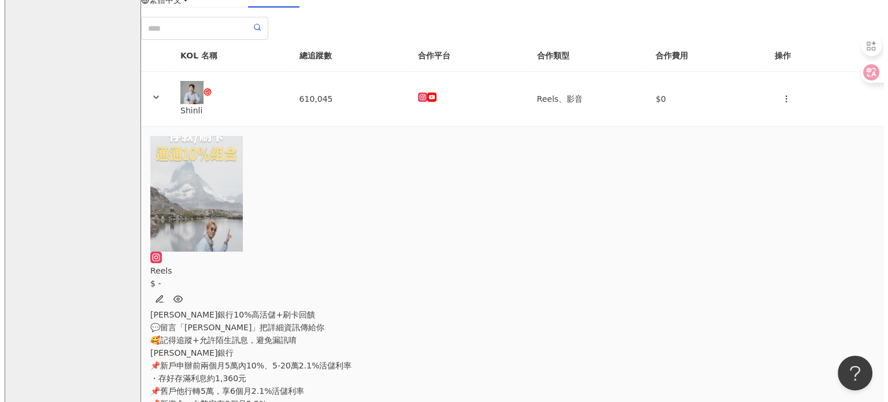
scroll to position [0, 610]
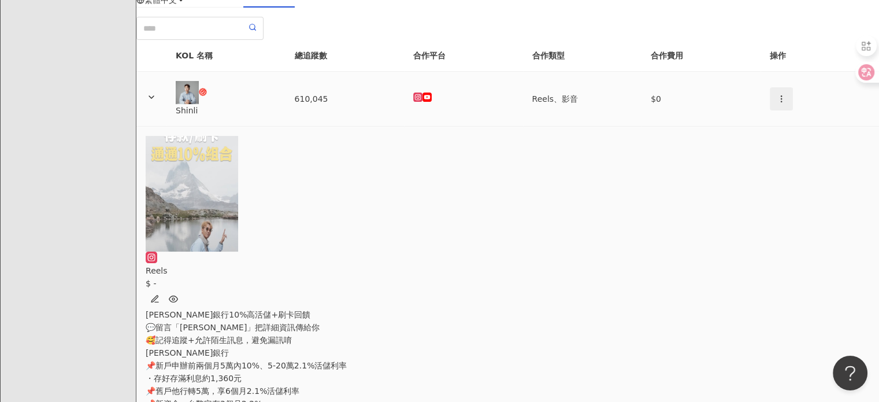
click at [770, 110] on button "button" at bounding box center [781, 98] width 23 height 23
click at [747, 173] on icon at bounding box center [746, 176] width 8 height 8
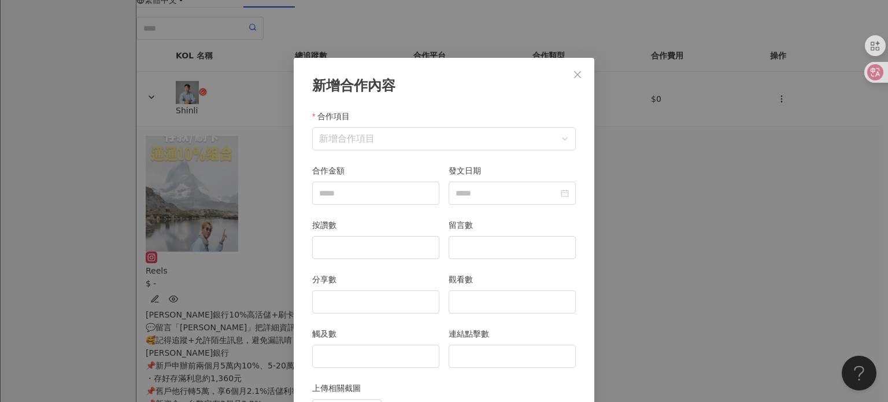
scroll to position [58, 0]
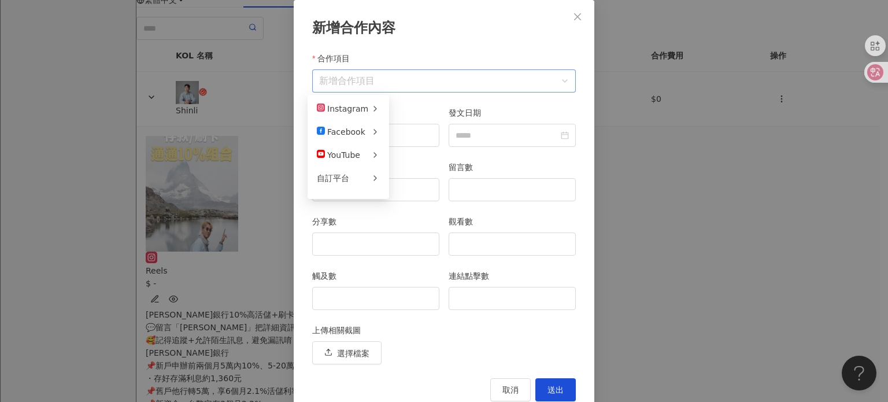
click at [379, 92] on div "新增合作項目" at bounding box center [444, 80] width 264 height 23
click at [419, 129] on span "限時動態" at bounding box center [415, 131] width 32 height 9
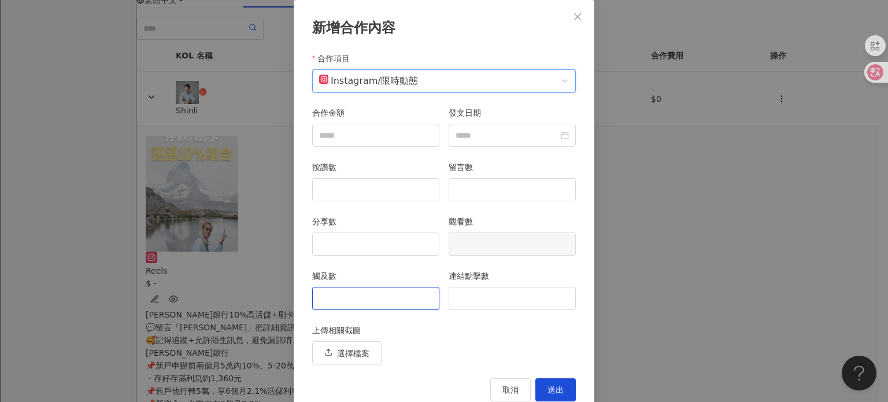
click at [386, 295] on input "觸及數" at bounding box center [376, 298] width 126 height 22
type input "****"
click at [449, 324] on div "上傳相關截圖" at bounding box center [444, 332] width 264 height 17
click at [562, 385] on button "送出" at bounding box center [555, 389] width 40 height 23
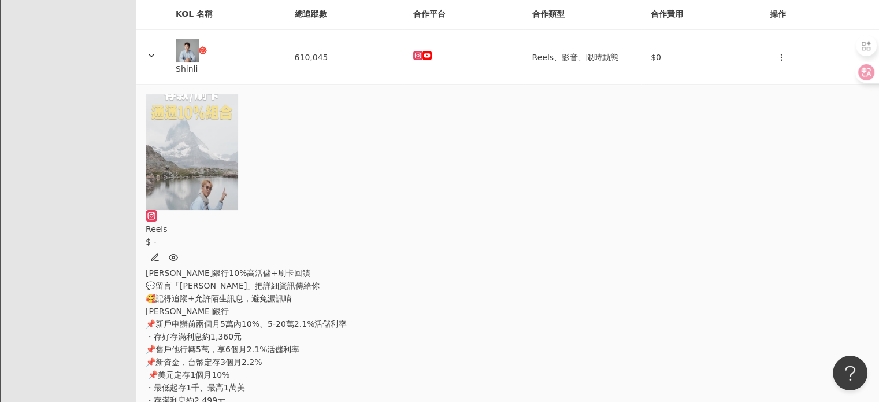
scroll to position [0, 0]
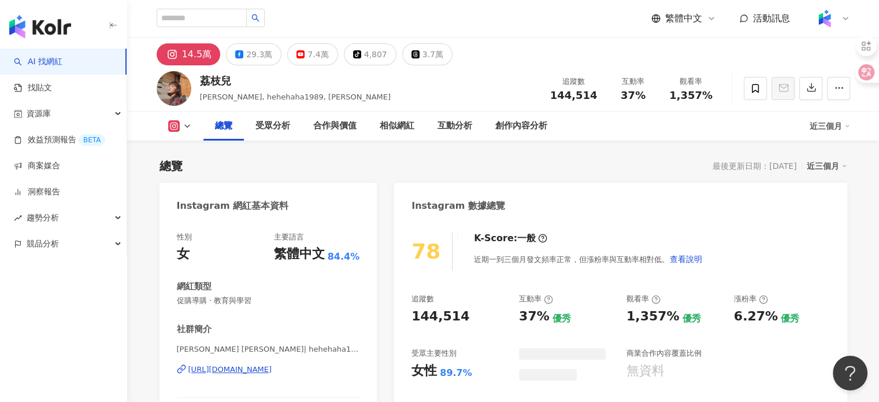
click at [181, 81] on img at bounding box center [174, 88] width 35 height 35
click at [210, 83] on div "荔枝兒" at bounding box center [295, 80] width 191 height 14
click at [254, 366] on div "https://www.instagram.com/hehehaha1989/" at bounding box center [230, 369] width 84 height 10
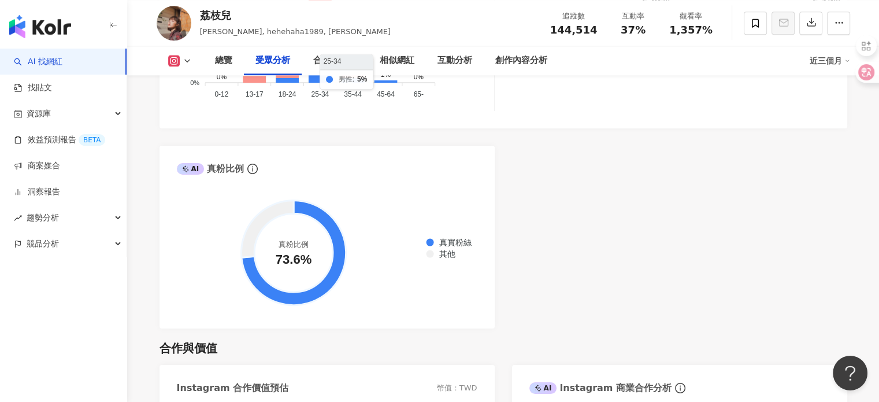
scroll to position [1040, 0]
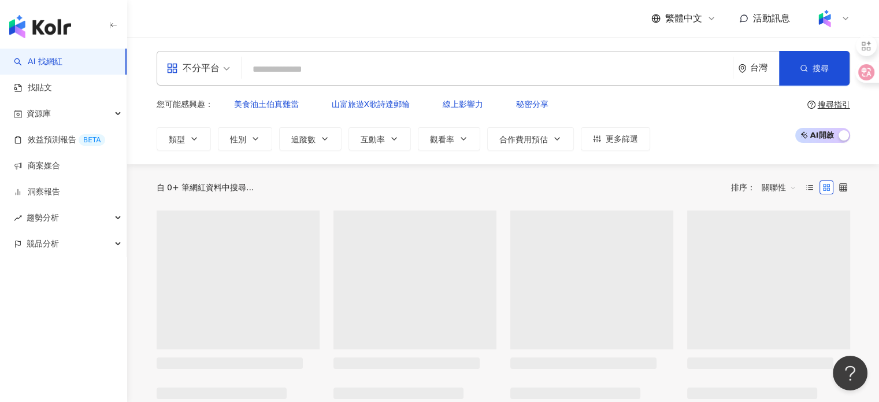
click at [469, 76] on input "search" at bounding box center [487, 69] width 482 height 22
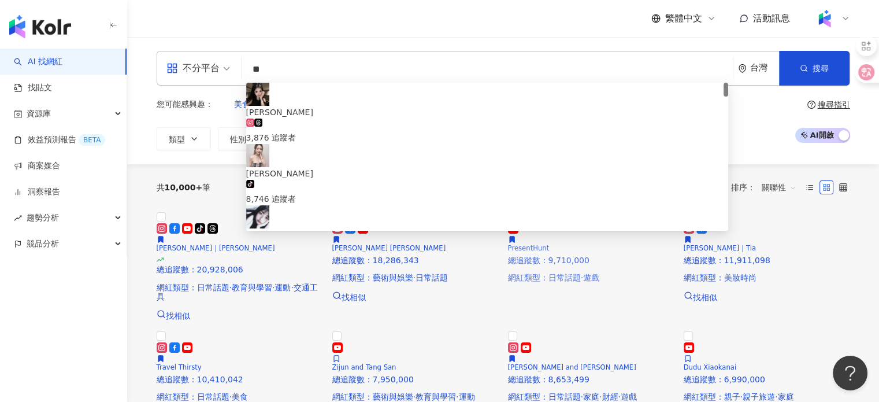
type input "**"
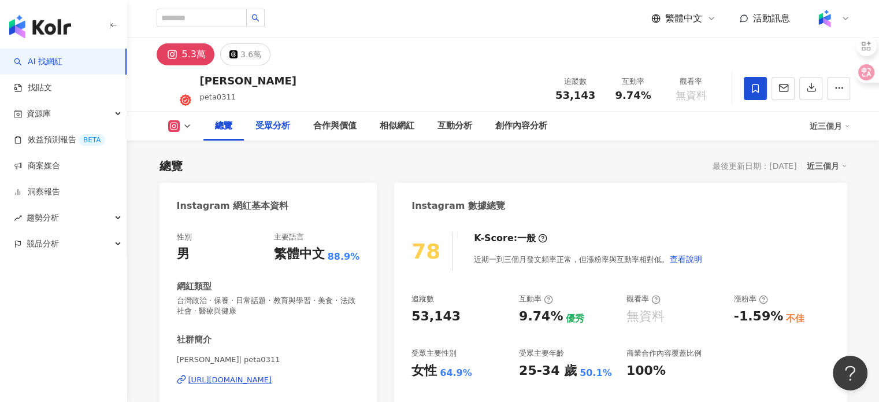
scroll to position [58, 0]
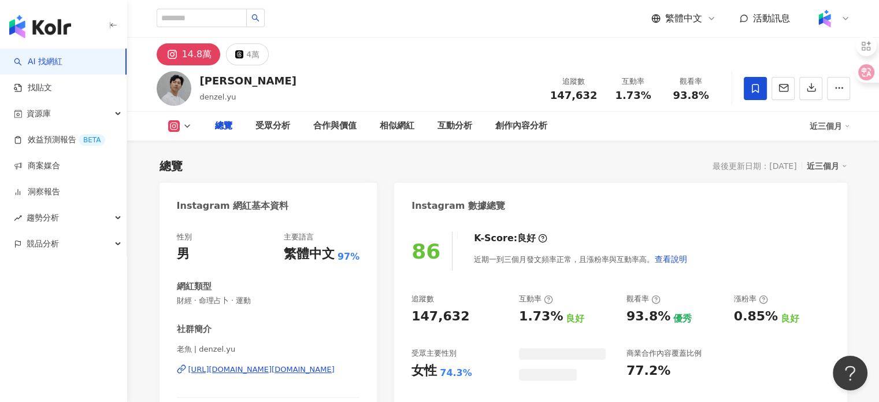
scroll to position [1341, 0]
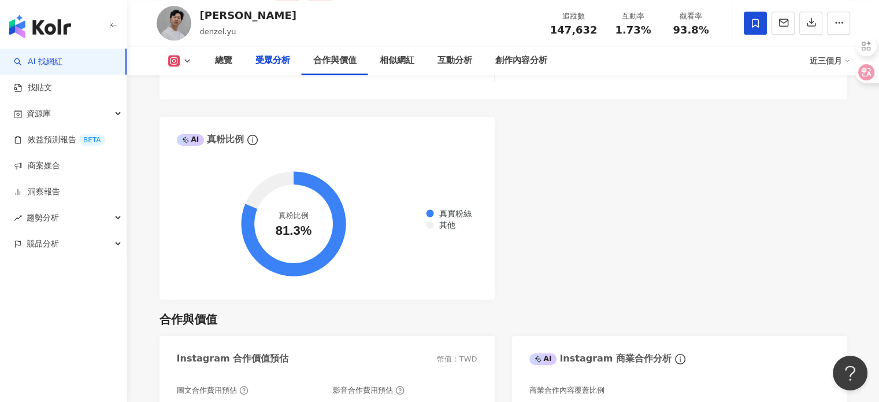
click at [193, 16] on div "Denzel [PERSON_NAME] denzel.[PERSON_NAME] 追蹤數 147,632 互動率 1.73% 觀看率 93.8%" at bounding box center [503, 23] width 740 height 46
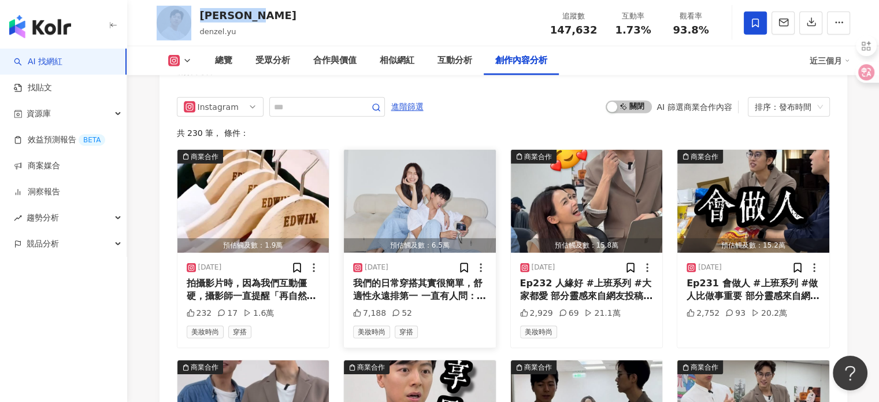
scroll to position [3550, 0]
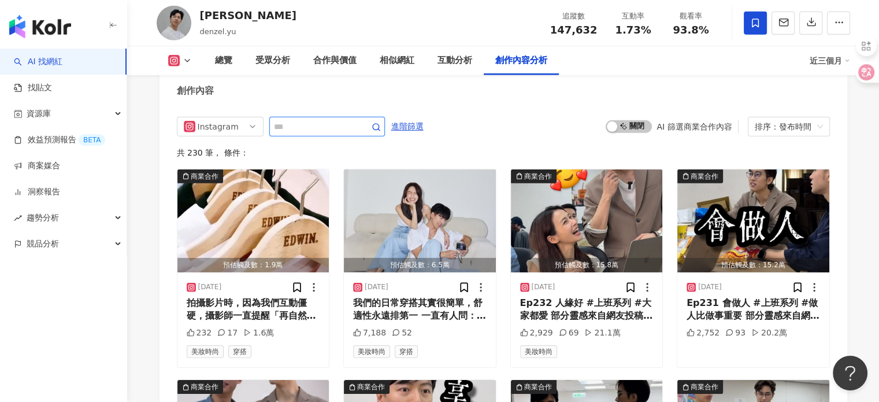
click at [335, 132] on input "text" at bounding box center [314, 127] width 81 height 14
type input "**"
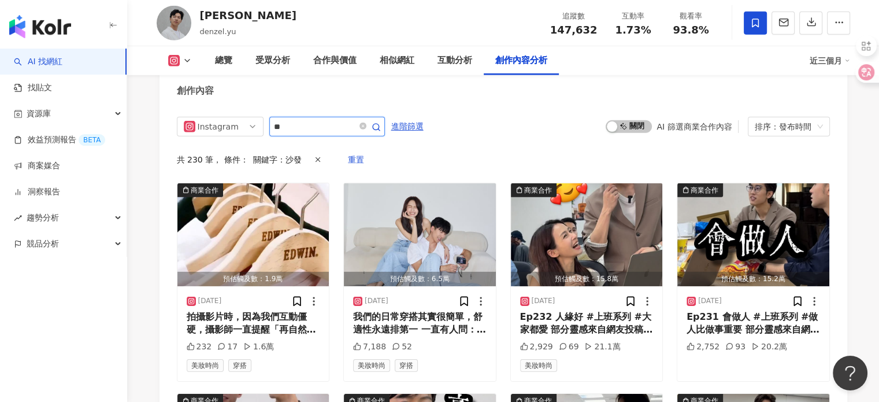
scroll to position [3552, 0]
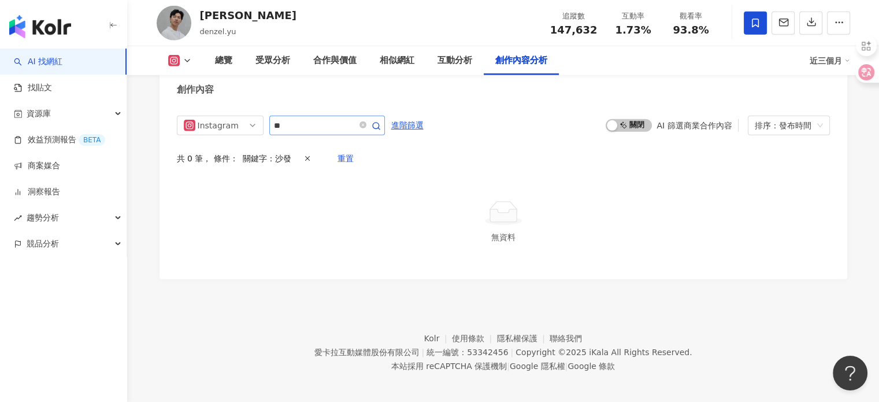
click at [380, 132] on span at bounding box center [368, 125] width 23 height 14
click at [366, 128] on icon "close-circle" at bounding box center [362, 124] width 7 height 7
click at [205, 135] on div "Instagram **" at bounding box center [281, 126] width 208 height 20
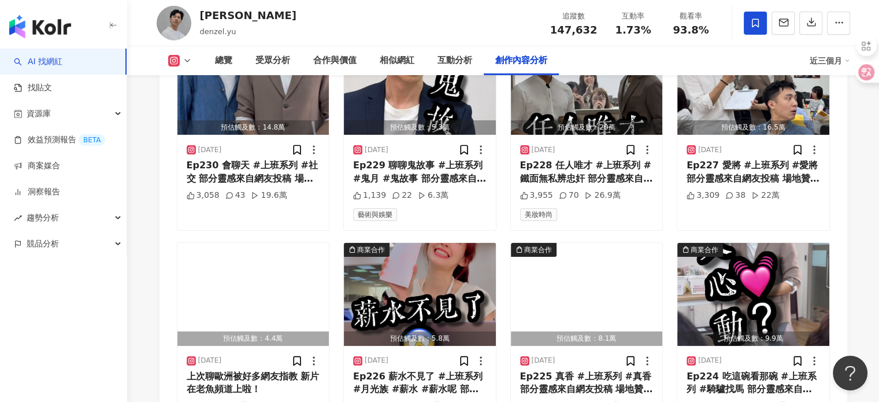
scroll to position [4128, 0]
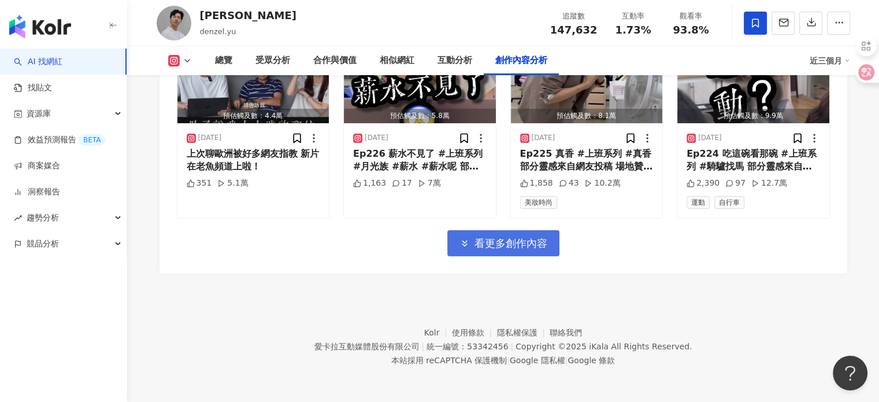
click at [469, 242] on icon "button" at bounding box center [464, 243] width 10 height 10
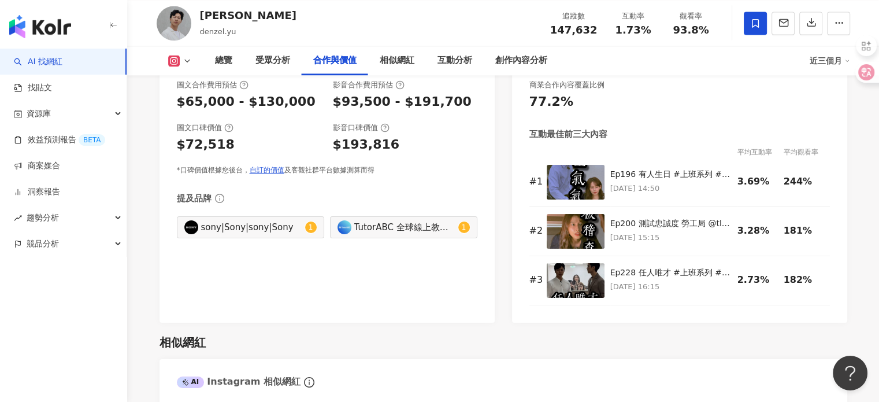
scroll to position [1643, 0]
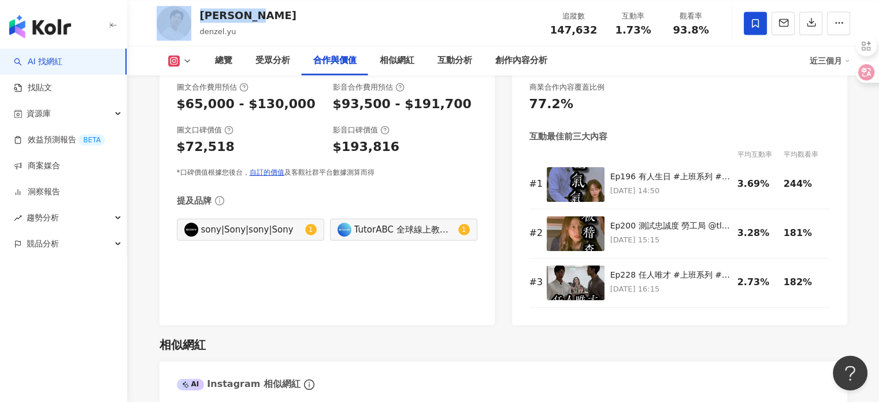
drag, startPoint x: 199, startPoint y: 17, endPoint x: 190, endPoint y: 17, distance: 9.8
click at [190, 17] on div "Denzel Yu denzel.yu 追蹤數 147,632 互動率 1.73% 觀看率 93.8%" at bounding box center [503, 23] width 740 height 46
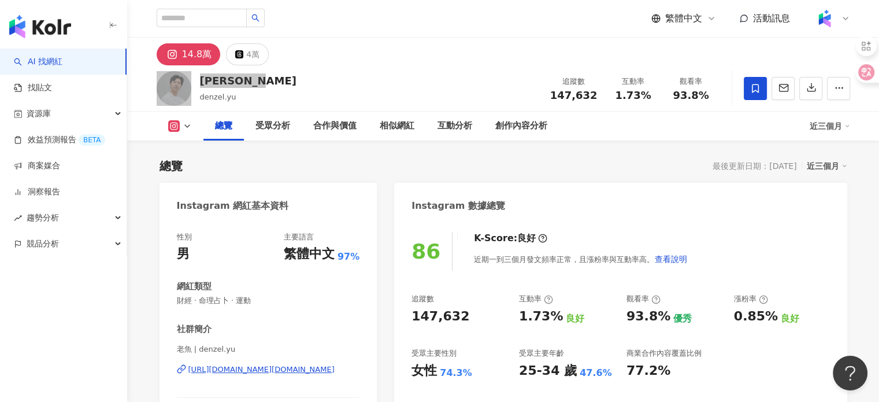
scroll to position [173, 0]
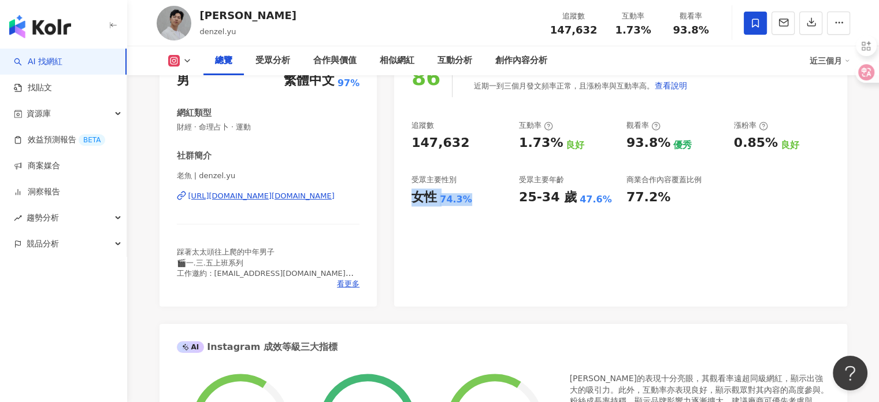
drag, startPoint x: 415, startPoint y: 206, endPoint x: 398, endPoint y: 202, distance: 18.5
click at [398, 202] on div "86 K-Score : 良好 近期一到三個月發文頻率正常，且漲粉率與互動率高。 查看說明 追蹤數 147,632 互動率 1.73% 良好 觀看率 93.8…" at bounding box center [620, 176] width 452 height 259
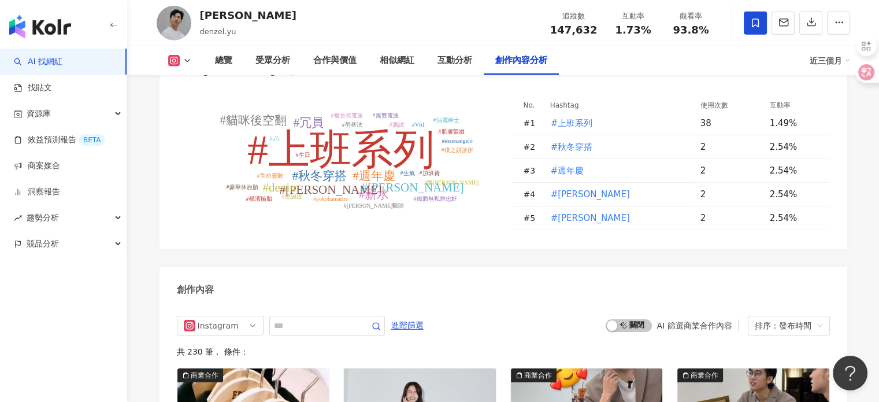
scroll to position [3641, 0]
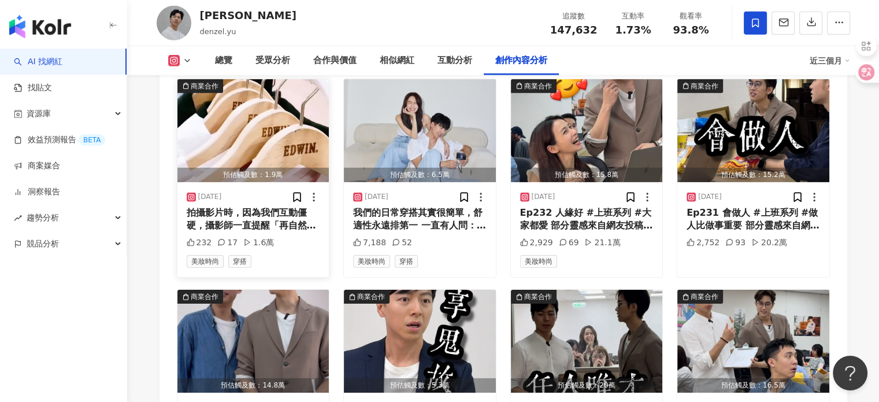
click at [255, 162] on img "button" at bounding box center [253, 130] width 152 height 103
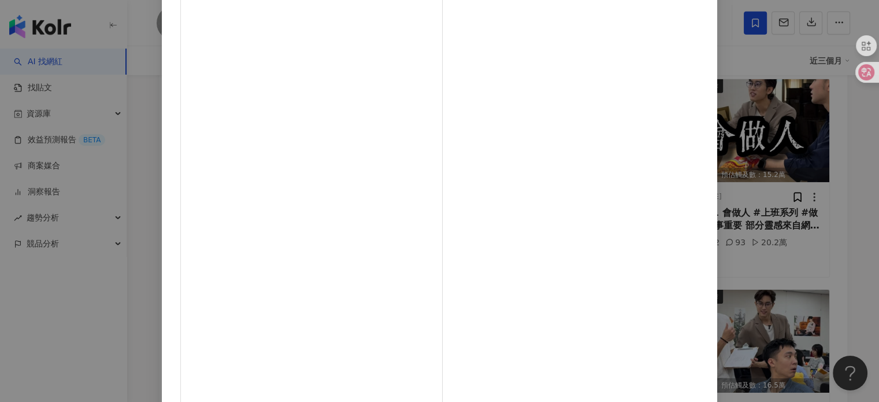
scroll to position [60, 0]
click at [725, 87] on div "Denzel Yu 2025/9/20 拍攝影片時，因為我們互動僵硬，攝影師一直提醒「再自然點！」 甚至現場大家起哄開玩笑的說，原來我們私下是「零互動夫妻」 …" at bounding box center [439, 201] width 879 height 402
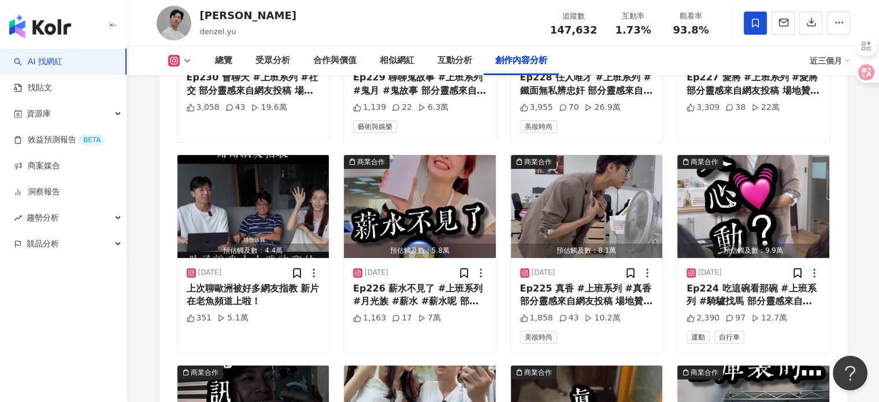
scroll to position [3987, 0]
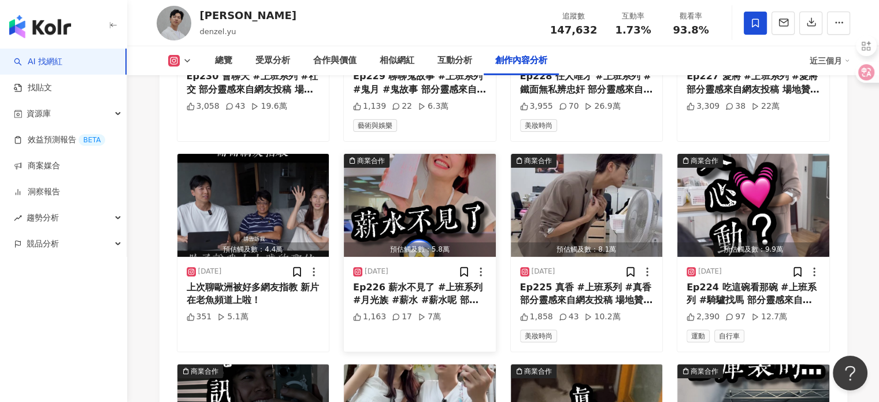
click at [451, 224] on img "button" at bounding box center [420, 205] width 152 height 103
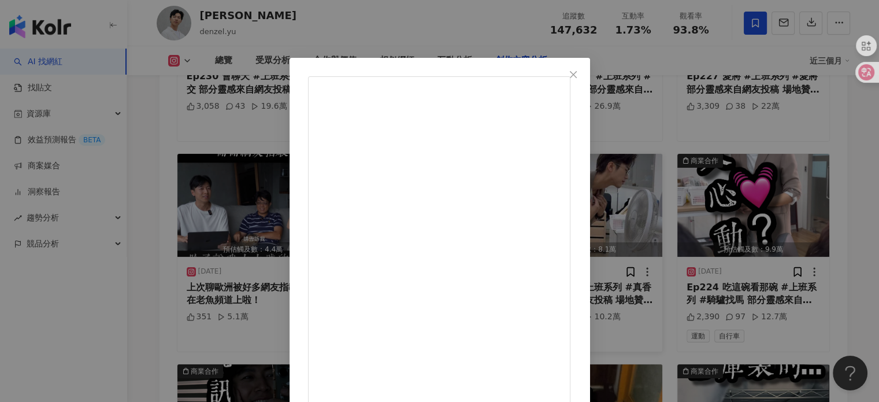
drag, startPoint x: 679, startPoint y: 72, endPoint x: 619, endPoint y: 195, distance: 137.0
click at [578, 72] on icon "close" at bounding box center [573, 74] width 9 height 9
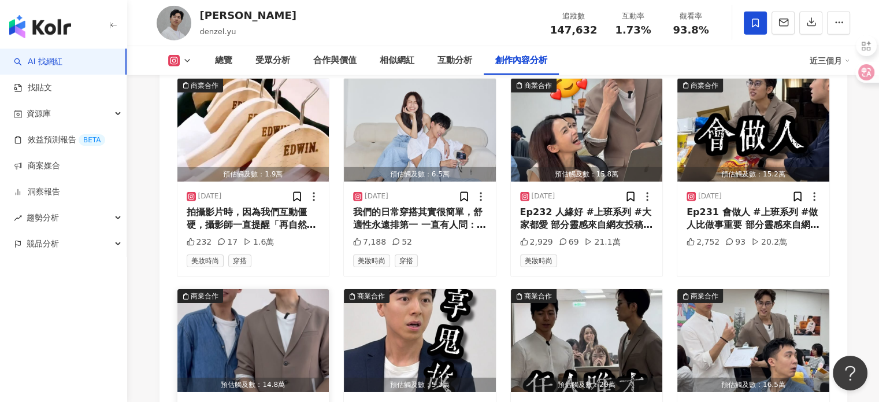
scroll to position [3641, 0]
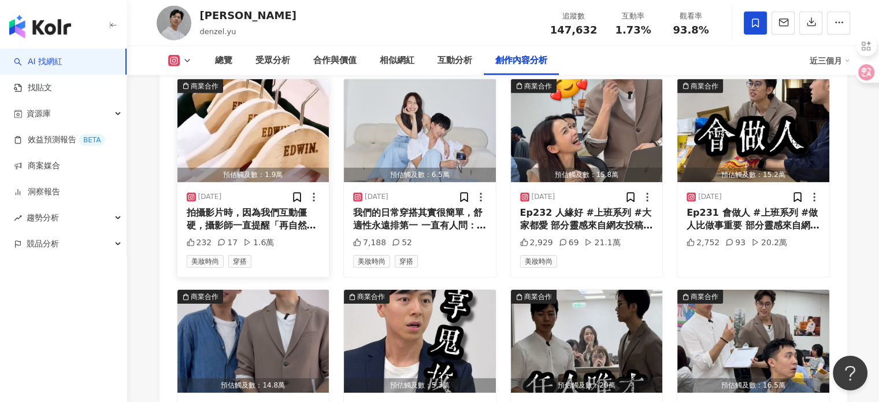
click at [288, 147] on img "button" at bounding box center [253, 130] width 152 height 103
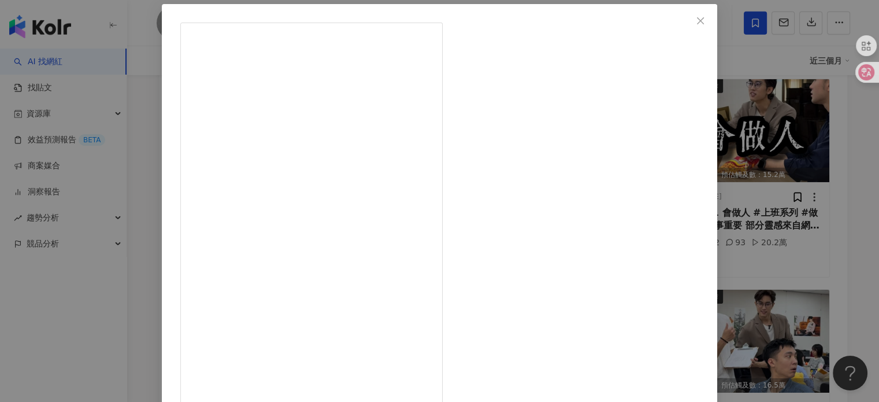
scroll to position [116, 0]
drag, startPoint x: 719, startPoint y: 46, endPoint x: 716, endPoint y: 59, distance: 13.2
click at [721, 47] on div "Denzel Yu 2025/9/20 拍攝影片時，因為我們互動僵硬，攝影師一直提醒「再自然點！」 甚至現場大家起哄開玩笑的說，原來我們私下是「零互動夫妻」 …" at bounding box center [439, 201] width 879 height 402
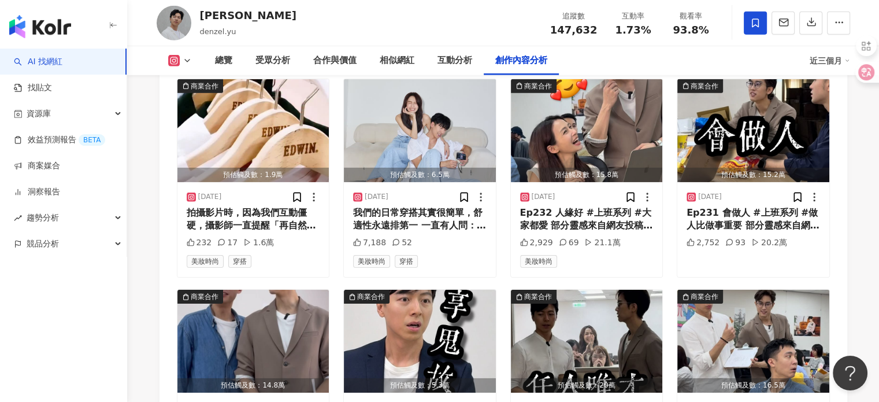
scroll to position [3525, 0]
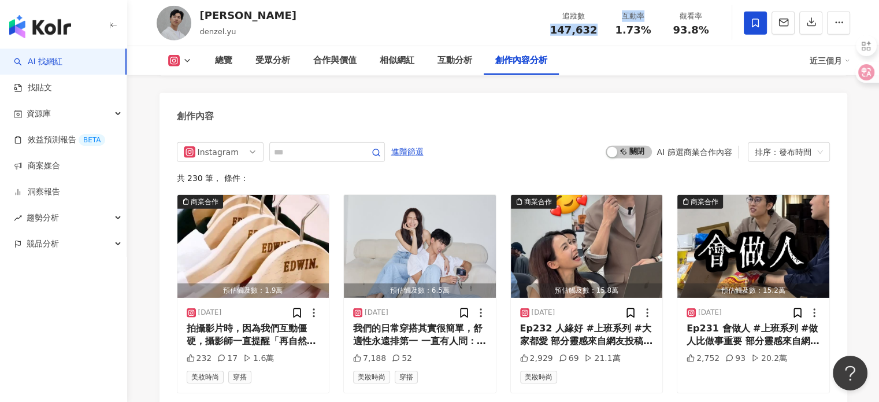
drag, startPoint x: 554, startPoint y: 28, endPoint x: 607, endPoint y: 33, distance: 53.4
click at [607, 33] on div "追蹤數 147,632 互動率 1.73% 觀看率 93.8%" at bounding box center [631, 23] width 177 height 34
click at [595, 36] on span "147,632" at bounding box center [573, 30] width 47 height 12
drag, startPoint x: 598, startPoint y: 35, endPoint x: 547, endPoint y: 35, distance: 50.3
click at [547, 35] on div "追蹤數 147,632 互動率 1.73% 觀看率 93.8%" at bounding box center [631, 23] width 177 height 34
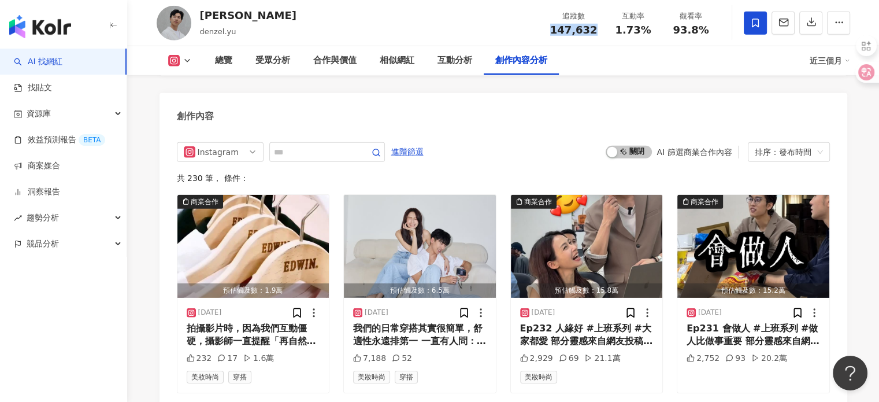
copy span "147,632"
drag, startPoint x: 612, startPoint y: 28, endPoint x: 654, endPoint y: 29, distance: 42.2
click at [654, 29] on div "1.73%" at bounding box center [633, 30] width 44 height 12
copy span "1.73%"
drag, startPoint x: 675, startPoint y: 27, endPoint x: 725, endPoint y: 41, distance: 52.2
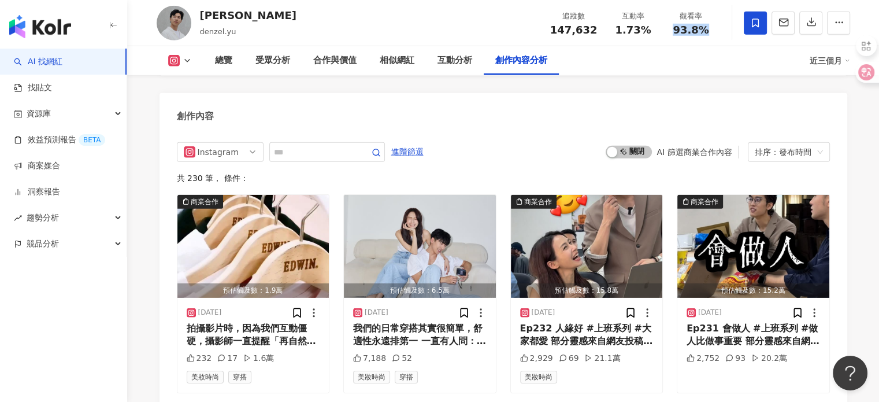
click at [725, 41] on div "Denzel Yu denzel.yu 追蹤數 147,632 互動率 1.73% 觀看率 93.8%" at bounding box center [503, 23] width 740 height 46
copy span "93.8%"
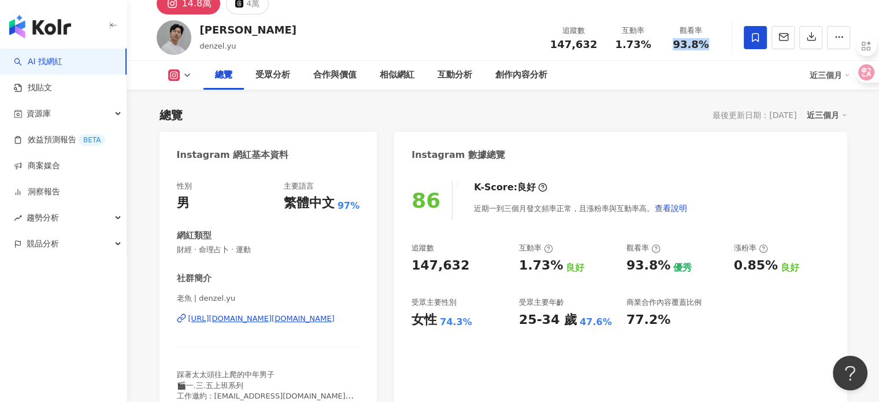
scroll to position [116, 0]
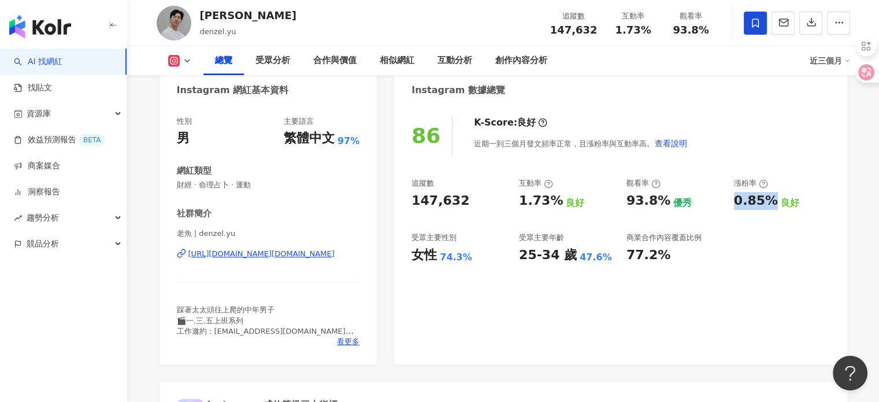
drag, startPoint x: 740, startPoint y: 202, endPoint x: 772, endPoint y: 198, distance: 32.6
click at [772, 198] on div "0.85%" at bounding box center [756, 201] width 44 height 18
copy div "0.85%"
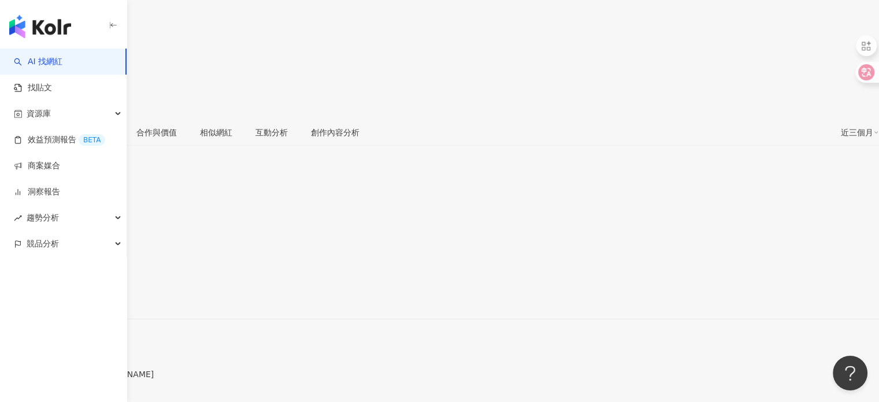
scroll to position [47, 0]
drag, startPoint x: 447, startPoint y: 324, endPoint x: 414, endPoint y: 323, distance: 32.9
copy div "女性 76.7%"
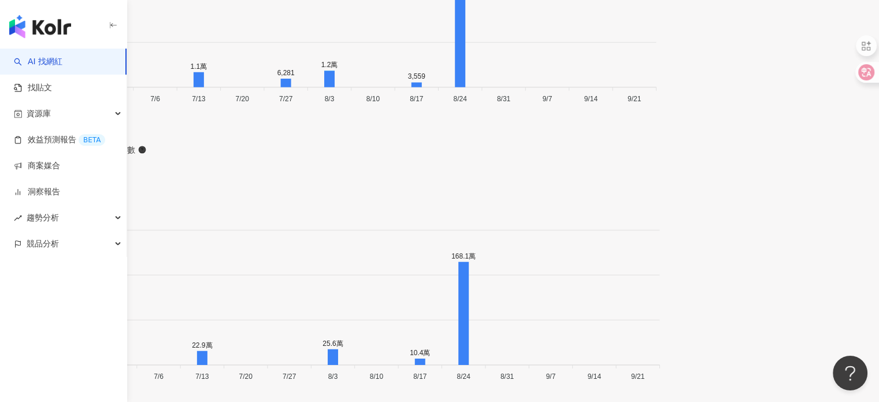
scroll to position [3630, 0]
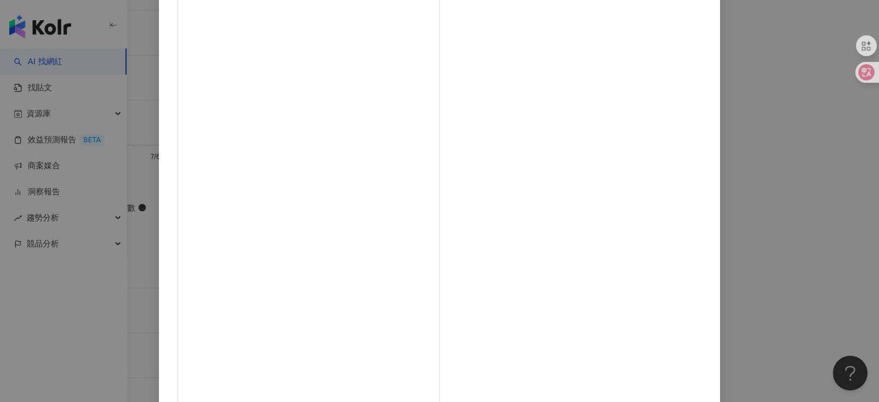
scroll to position [60, 0]
click at [692, 9] on button "Close" at bounding box center [703, 14] width 23 height 23
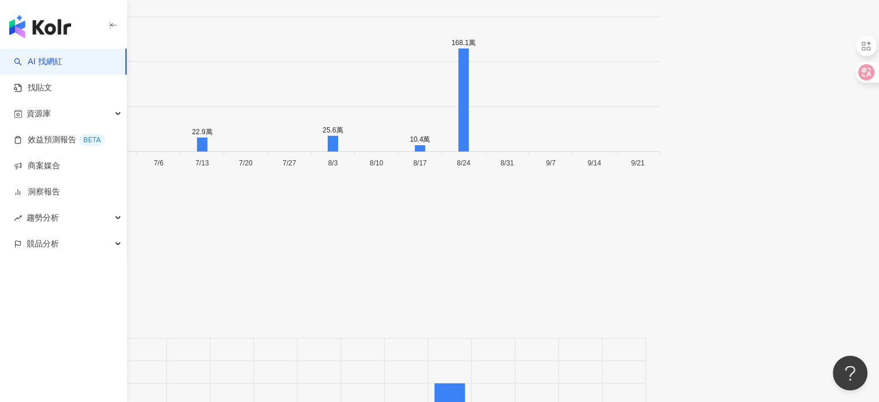
scroll to position [3977, 0]
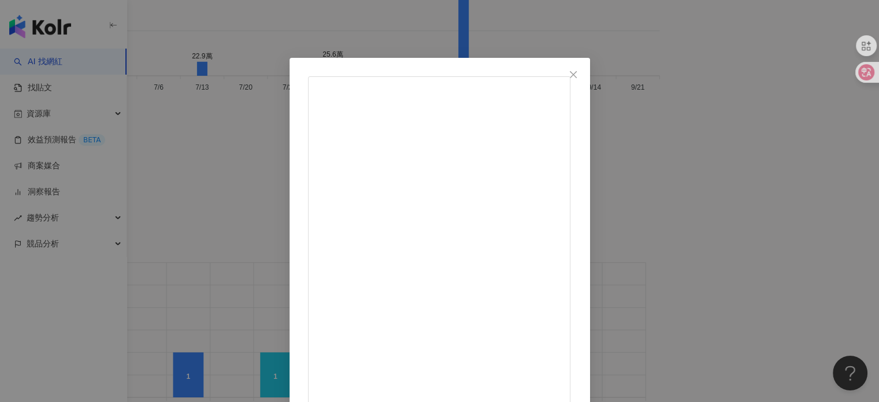
scroll to position [58, 0]
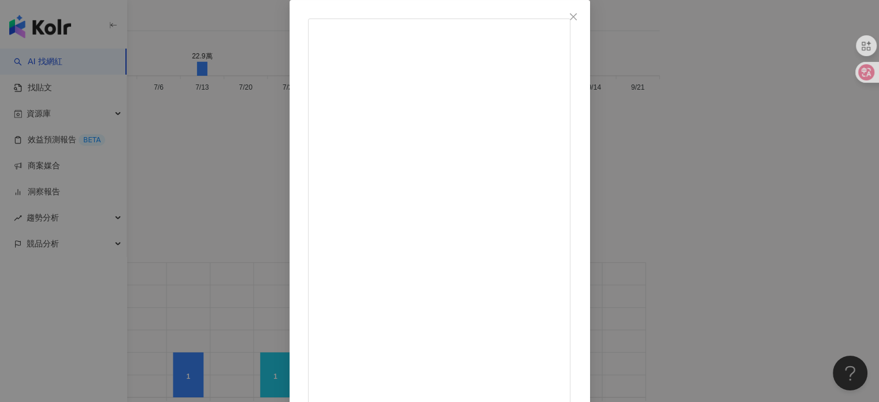
drag, startPoint x: 680, startPoint y: 7, endPoint x: 680, endPoint y: 23, distance: 15.6
click at [585, 8] on button "Close" at bounding box center [573, 16] width 23 height 23
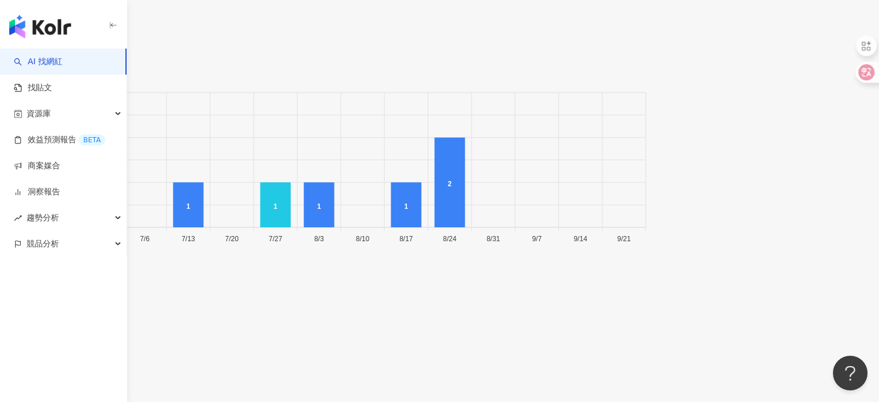
scroll to position [4160, 0]
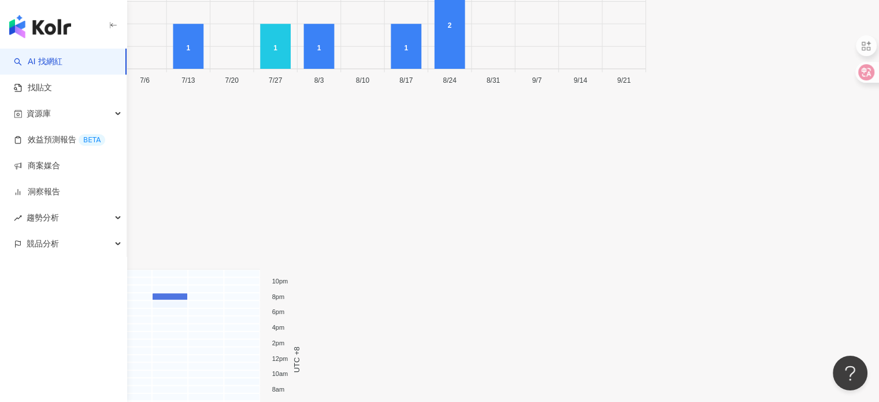
scroll to position [4391, 0]
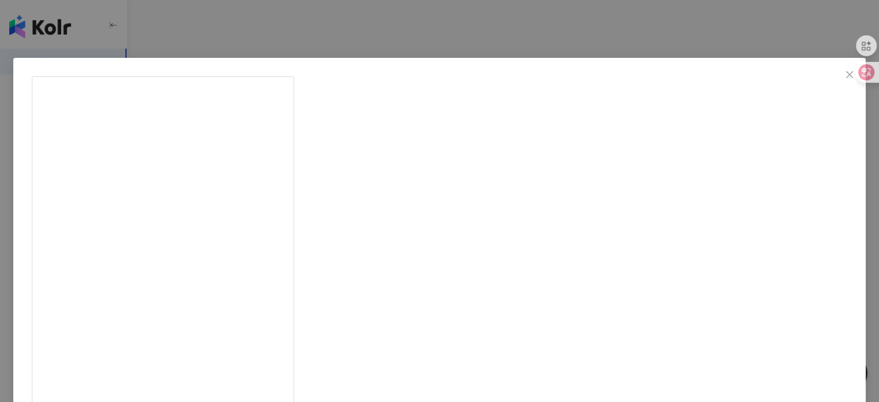
click at [845, 76] on icon "close" at bounding box center [849, 74] width 9 height 9
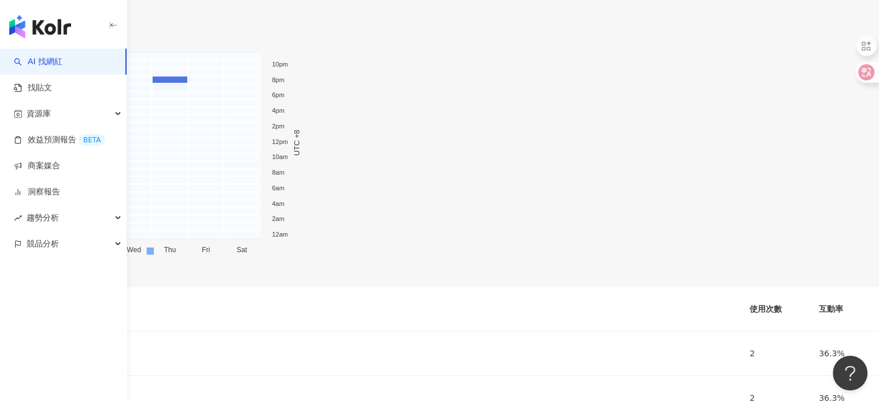
scroll to position [4680, 0]
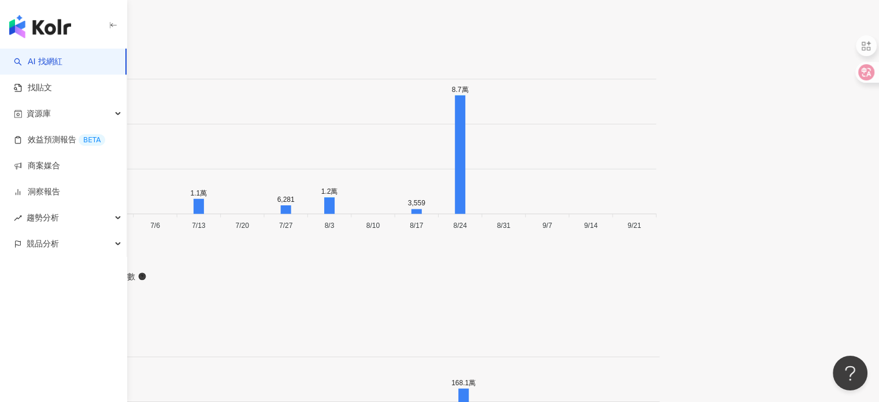
scroll to position [3524, 0]
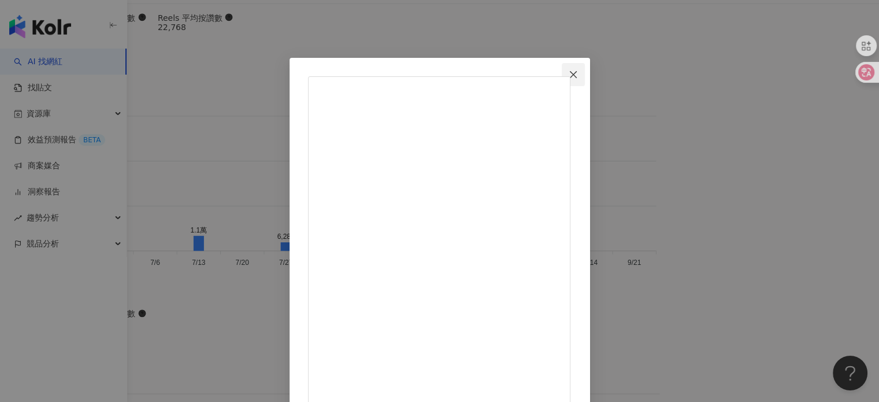
click at [585, 74] on span "Close" at bounding box center [573, 74] width 23 height 9
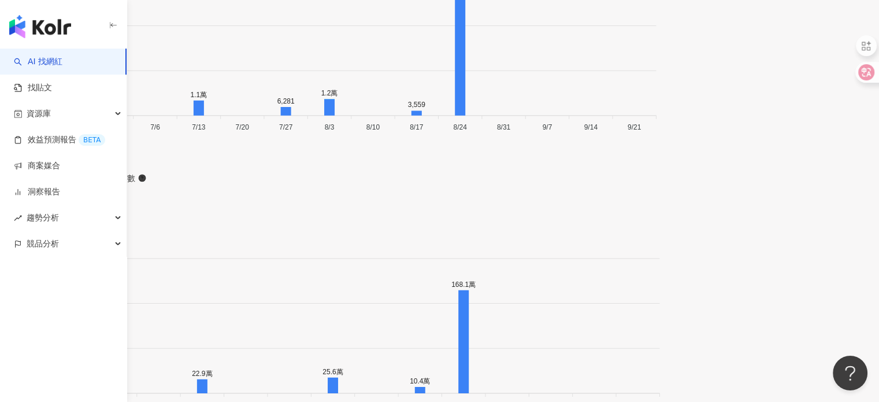
scroll to position [3640, 0]
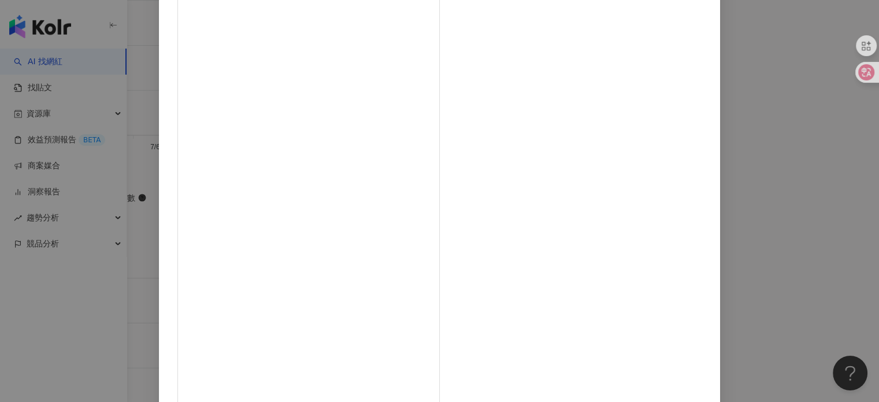
scroll to position [118, 0]
click at [736, 83] on div "SUFULAY 2025/8/24 我不知道還能有什麼搭配能讓我更幸福了 8/24 至 8/31 全館商品一律 8 折 輸入折扣碼「SUFULAYX5」 還可…" at bounding box center [439, 201] width 879 height 402
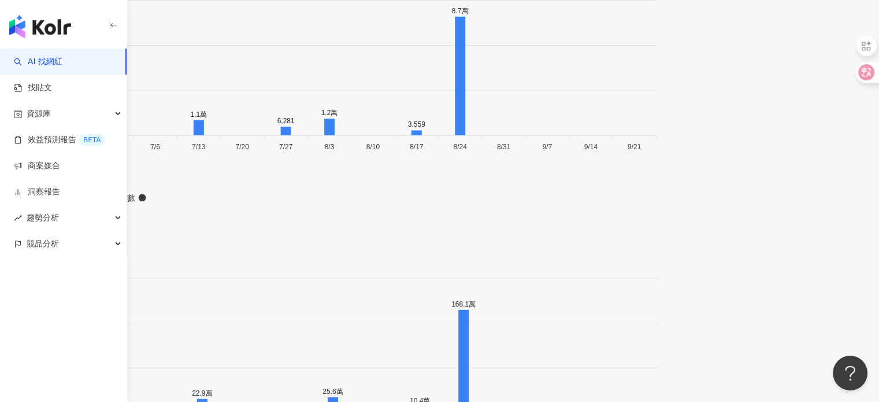
scroll to position [3467, 0]
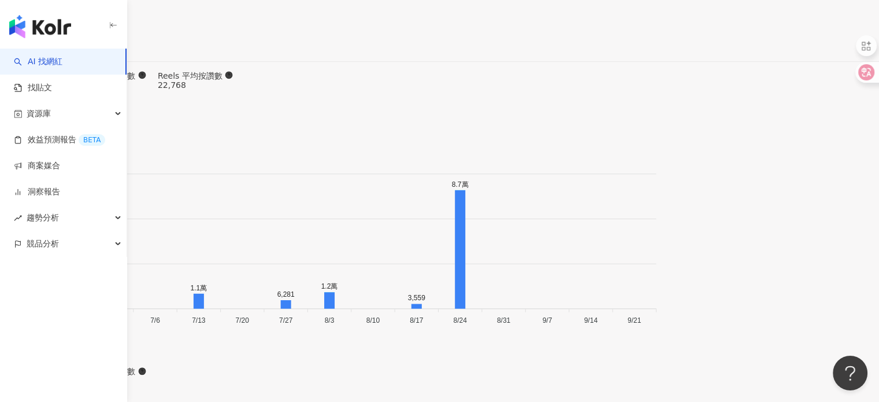
drag, startPoint x: 548, startPoint y: 40, endPoint x: 585, endPoint y: 37, distance: 37.7
copy span "128,653"
drag, startPoint x: 620, startPoint y: 32, endPoint x: 646, endPoint y: 32, distance: 26.0
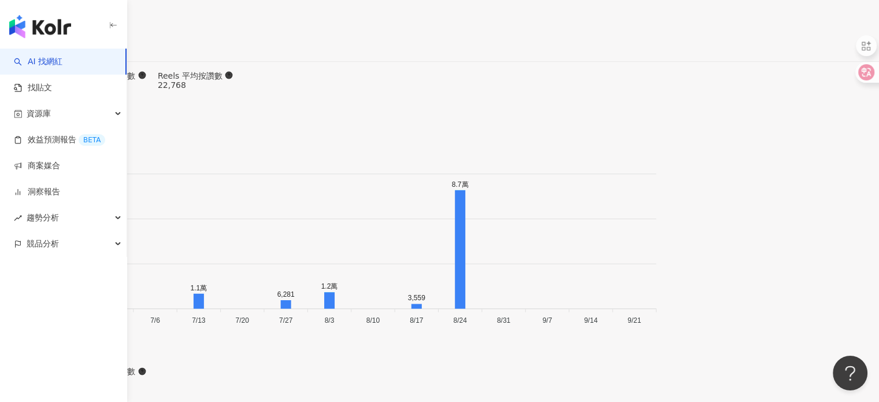
drag, startPoint x: 614, startPoint y: 29, endPoint x: 656, endPoint y: 39, distance: 42.8
copy span "15.6%"
drag, startPoint x: 675, startPoint y: 25, endPoint x: 724, endPoint y: 32, distance: 49.5
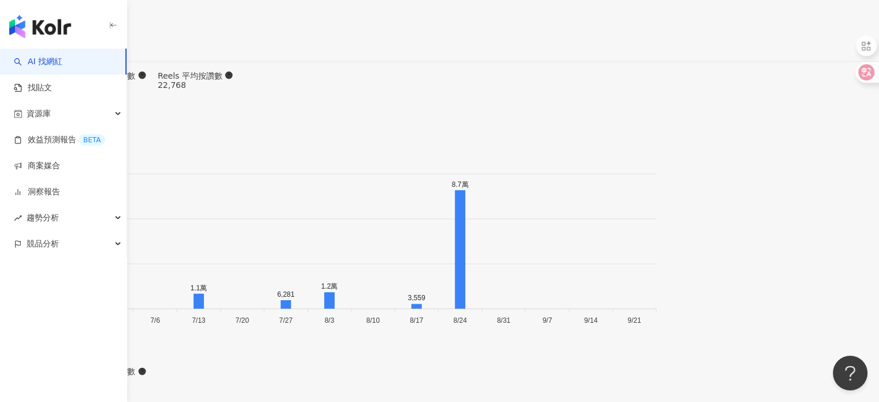
copy span "353%"
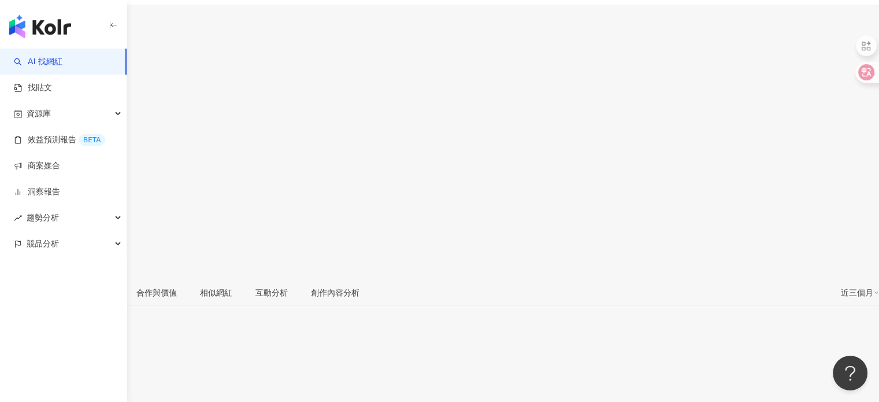
scroll to position [0, 0]
drag, startPoint x: 738, startPoint y: 314, endPoint x: 767, endPoint y: 314, distance: 29.5
copy div "5.55%"
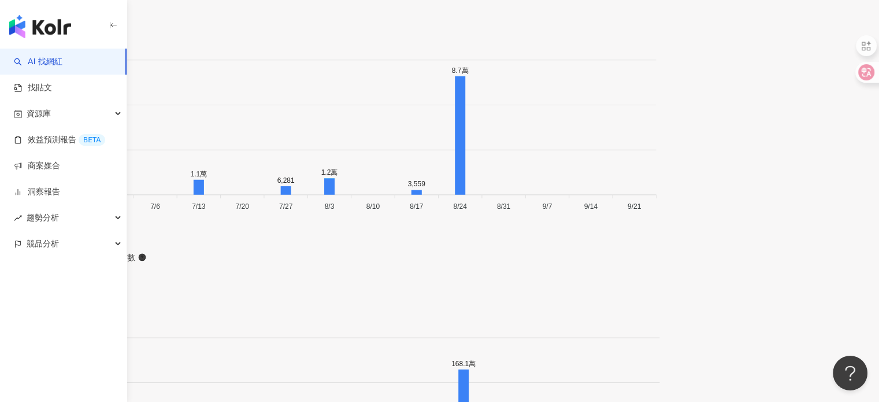
scroll to position [3571, 0]
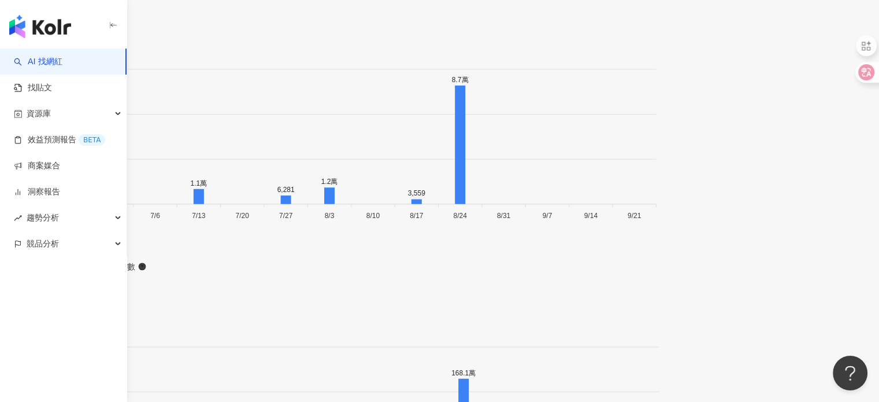
type input "*"
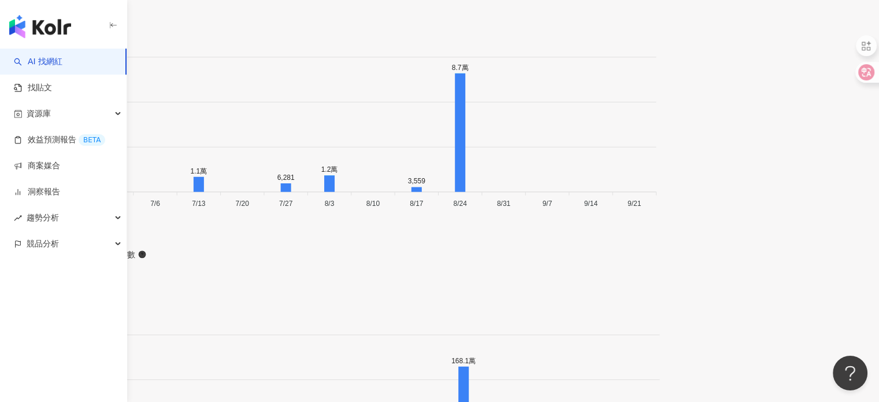
drag, startPoint x: 303, startPoint y: 143, endPoint x: 263, endPoint y: 135, distance: 41.4
drag, startPoint x: 283, startPoint y: 131, endPoint x: 273, endPoint y: 133, distance: 10.0
drag, startPoint x: 292, startPoint y: 134, endPoint x: 273, endPoint y: 129, distance: 20.3
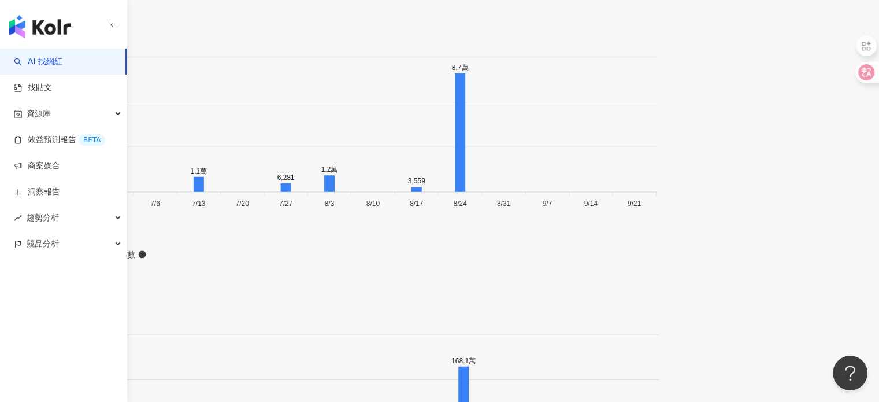
type input "*"
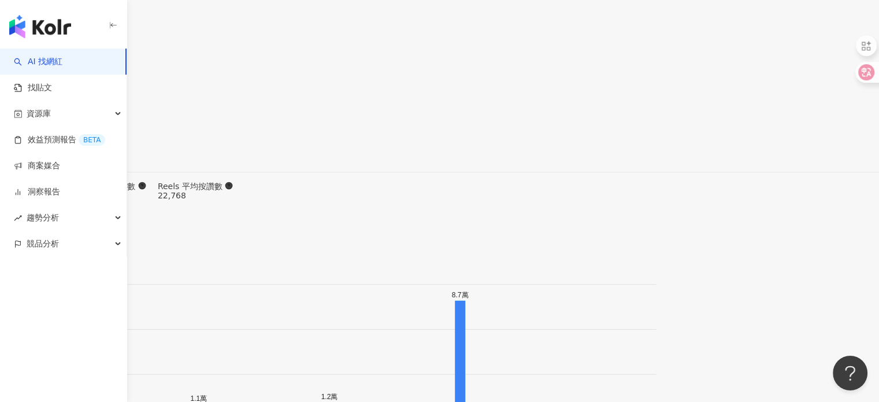
scroll to position [3354, 0]
click at [62, 58] on link "AI 找網紅" at bounding box center [38, 62] width 49 height 12
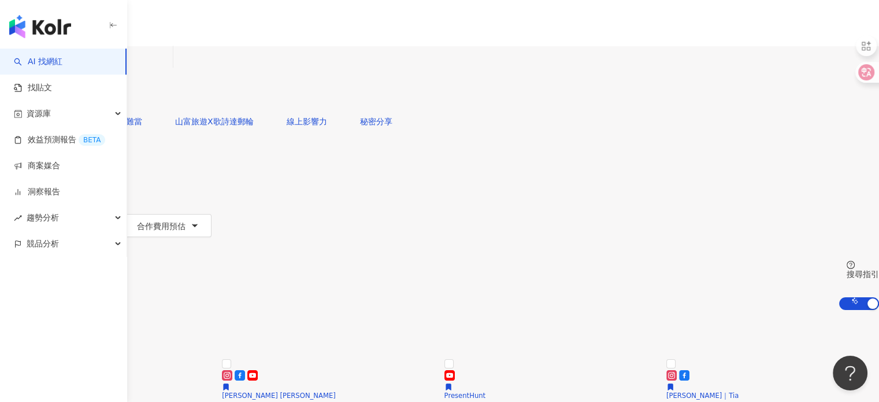
click at [62, 191] on button "追蹤數" at bounding box center [31, 202] width 62 height 23
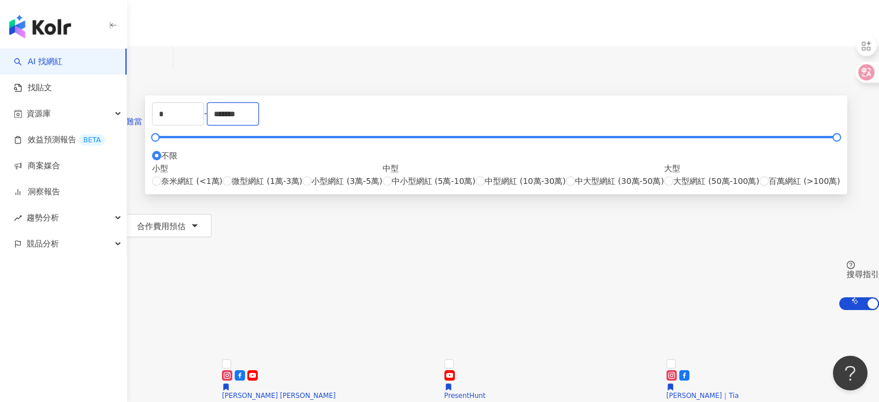
drag, startPoint x: 518, startPoint y: 180, endPoint x: 406, endPoint y: 165, distance: 112.5
click at [406, 165] on div "* - ******* 不限 小型 奈米網紅 (<1萬) 微型網紅 (1萬-3萬) 小型網紅 (3萬-5萬) 中型 中小型網紅 (5萬-10萬) 中型網紅 (…" at bounding box center [496, 144] width 688 height 85
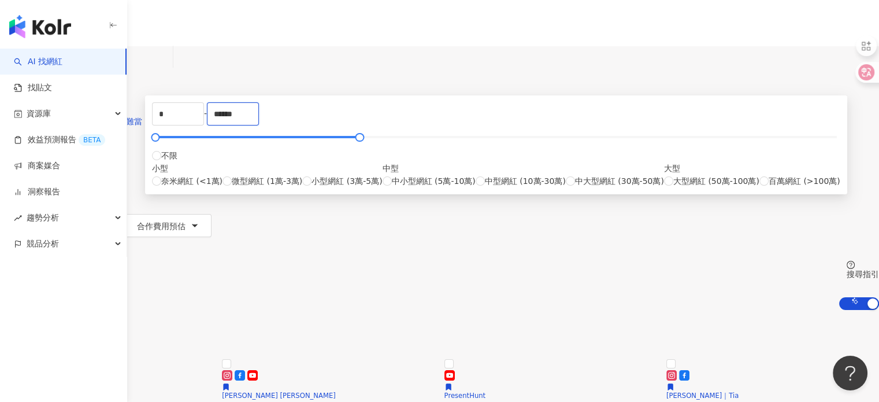
drag, startPoint x: 524, startPoint y: 166, endPoint x: 383, endPoint y: 149, distance: 141.4
click at [383, 149] on div "* - ****** 不限 小型 奈米網紅 (<1萬) 微型網紅 (1萬-3萬) 小型網紅 (3萬-5萬) 中型 中小型網紅 (5萬-10萬) 中型網紅 (1…" at bounding box center [496, 144] width 702 height 99
type input "******"
drag, startPoint x: 372, startPoint y: 188, endPoint x: 270, endPoint y: 181, distance: 101.9
click at [270, 181] on main "不分平台 台灣 搜尋 您可能感興趣： 美食油土伯真難當 山富旅遊X歌詩達郵輪 線上影響力 秘密分享 類型 性別 追蹤數 互動率 觀看率 合作費用預估 更多篩選…" at bounding box center [439, 381] width 879 height 671
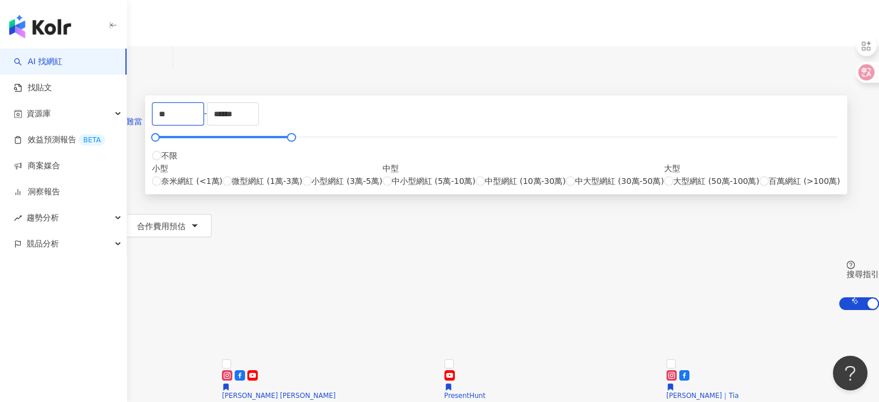
type input "*"
type input "*****"
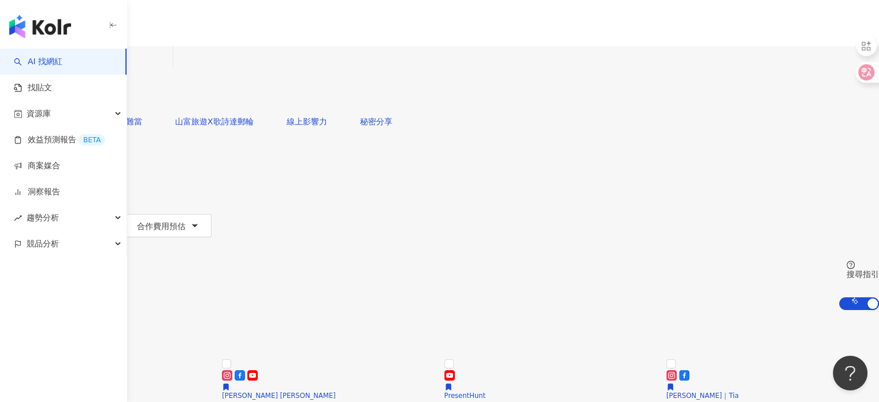
click at [53, 87] on button "搜尋" at bounding box center [26, 98] width 53 height 23
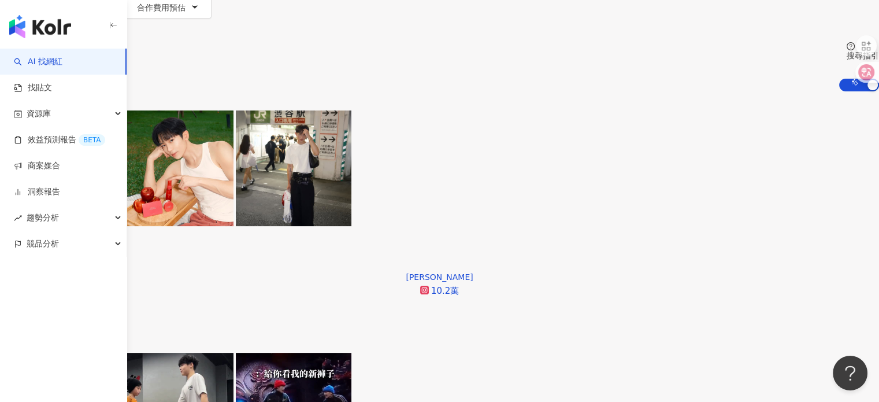
scroll to position [116, 0]
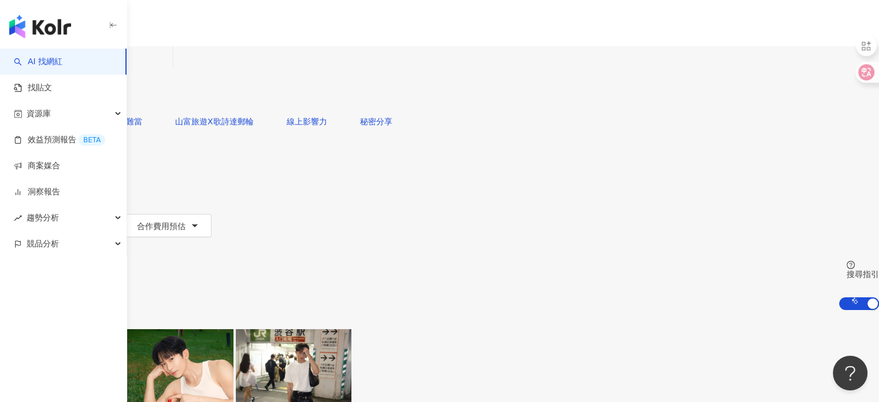
click at [47, 66] on div "不分平台" at bounding box center [27, 56] width 40 height 18
click at [203, 124] on div "Instagram" at bounding box center [198, 119] width 58 height 13
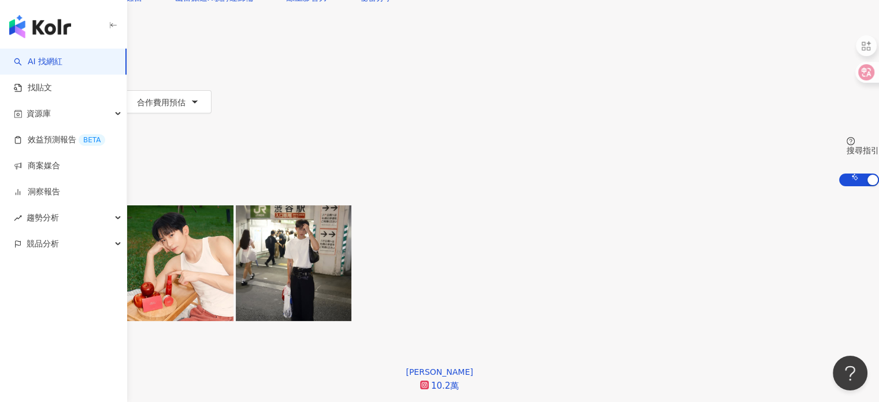
scroll to position [58, 0]
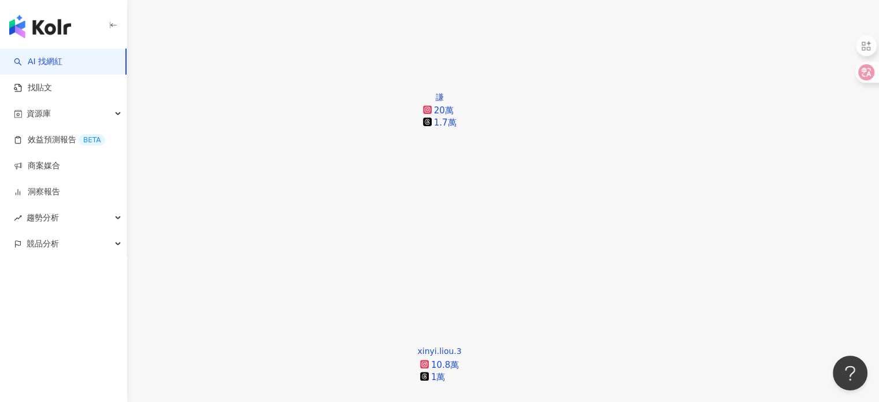
scroll to position [987, 0]
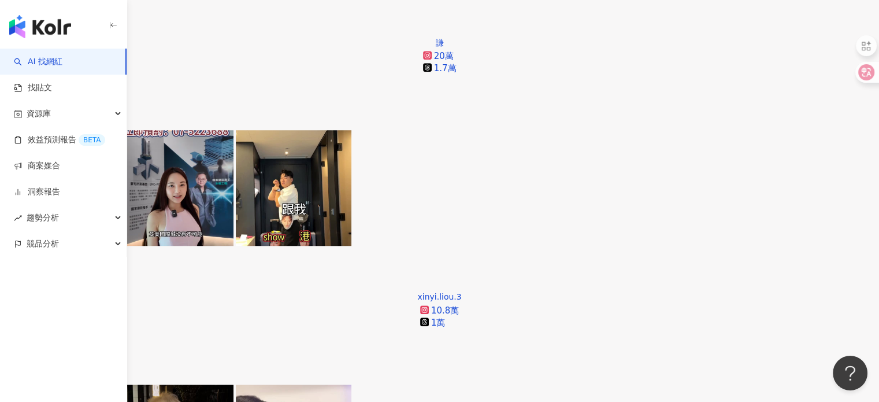
scroll to position [1040, 0]
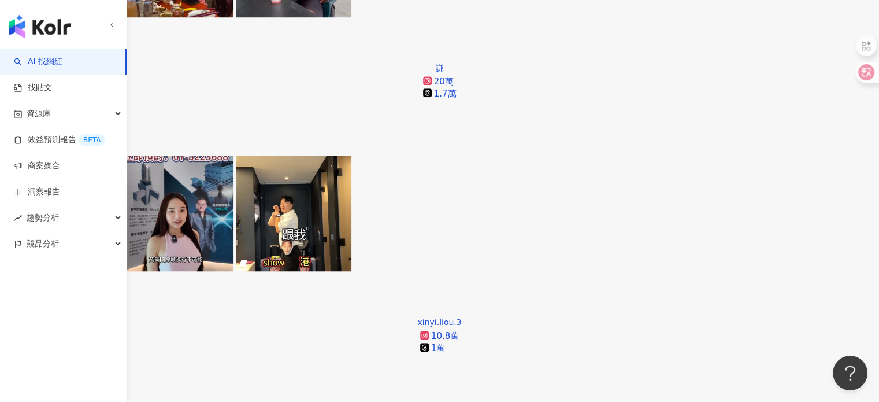
drag, startPoint x: 654, startPoint y: 395, endPoint x: 647, endPoint y: 400, distance: 9.1
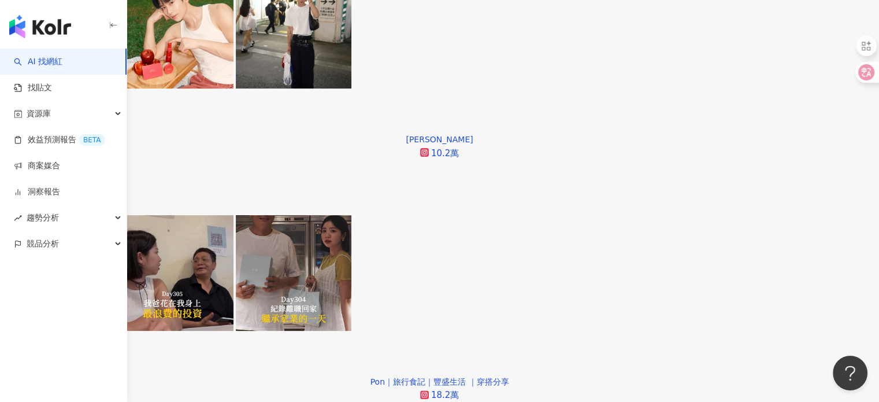
scroll to position [355, 0]
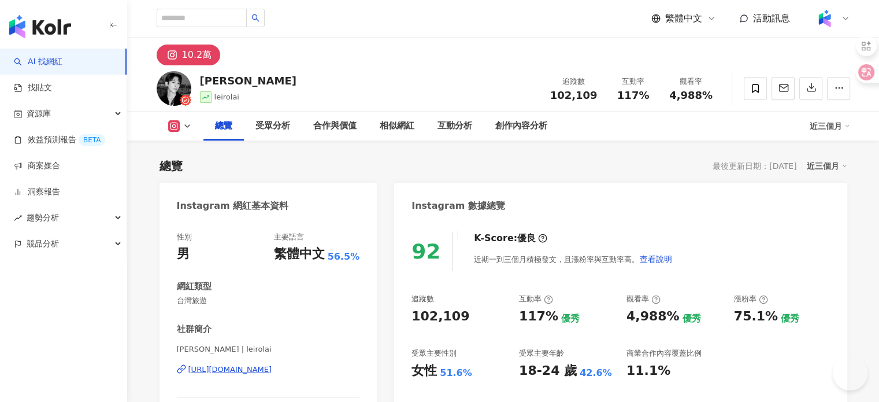
drag, startPoint x: 254, startPoint y: 372, endPoint x: 262, endPoint y: 358, distance: 16.6
click at [254, 372] on div "[URL][DOMAIN_NAME]" at bounding box center [230, 369] width 84 height 10
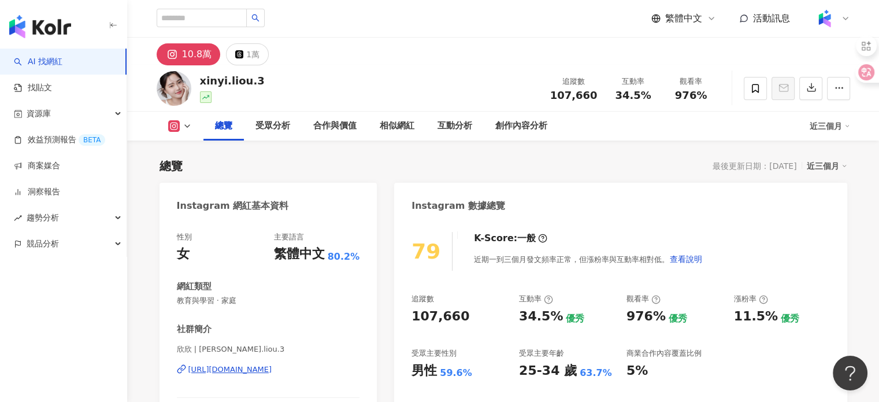
scroll to position [177, 0]
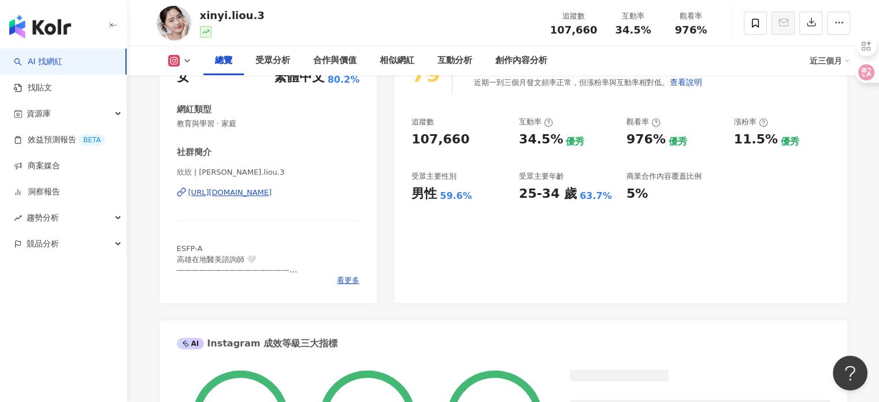
click at [247, 198] on div "[URL][DOMAIN_NAME]" at bounding box center [230, 192] width 84 height 10
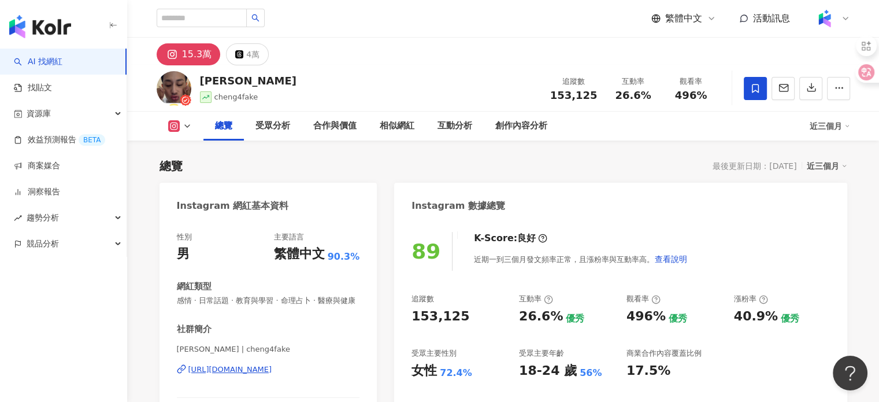
scroll to position [303, 0]
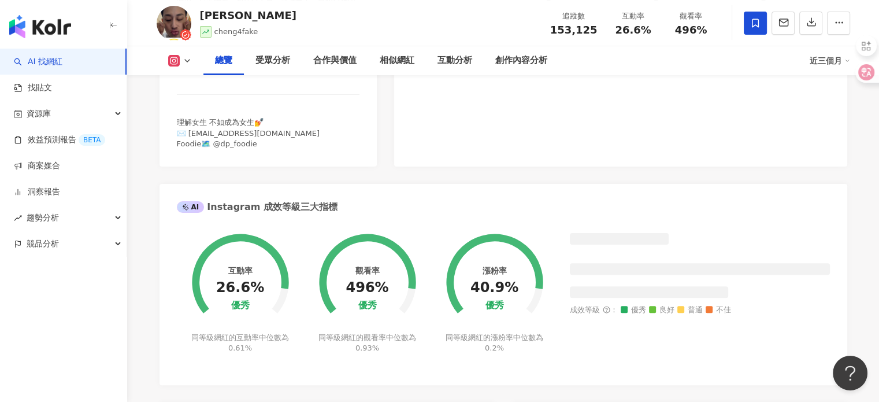
click at [272, 72] on div "[URL][DOMAIN_NAME]" at bounding box center [230, 66] width 84 height 10
